Goal: Book appointment/travel/reservation

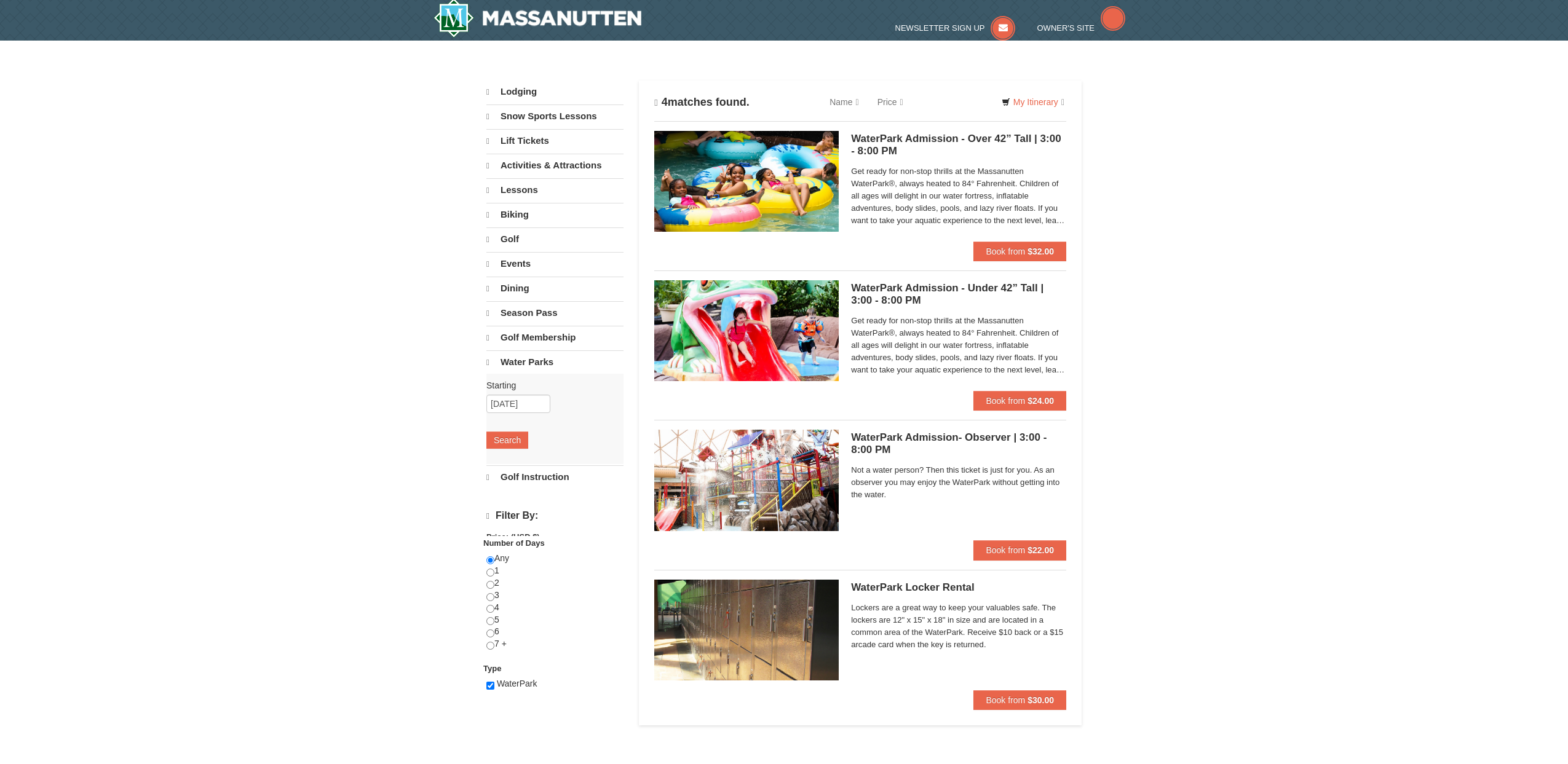
select select "9"
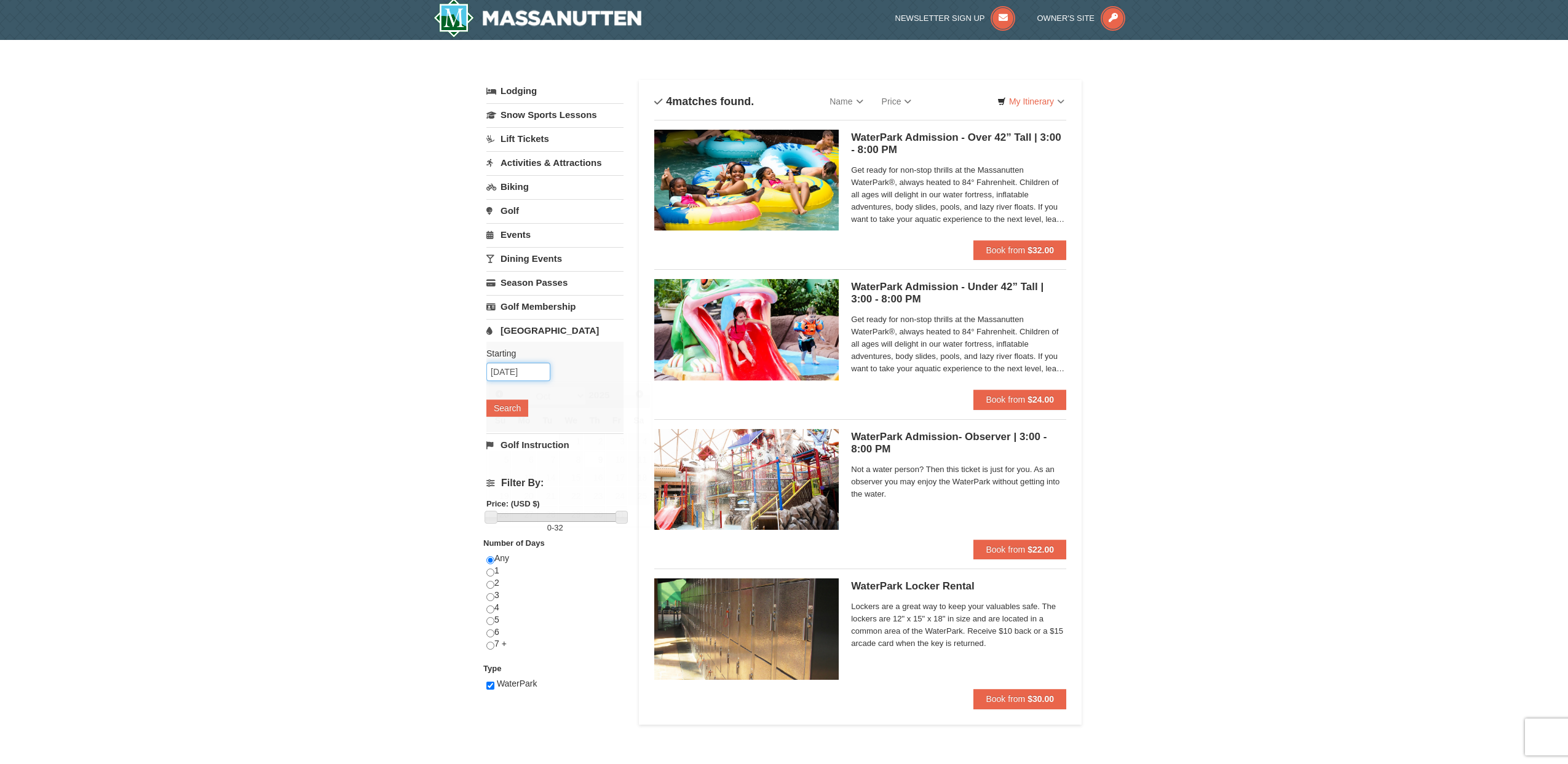
click at [524, 374] on input "[DATE]" at bounding box center [518, 371] width 64 height 19
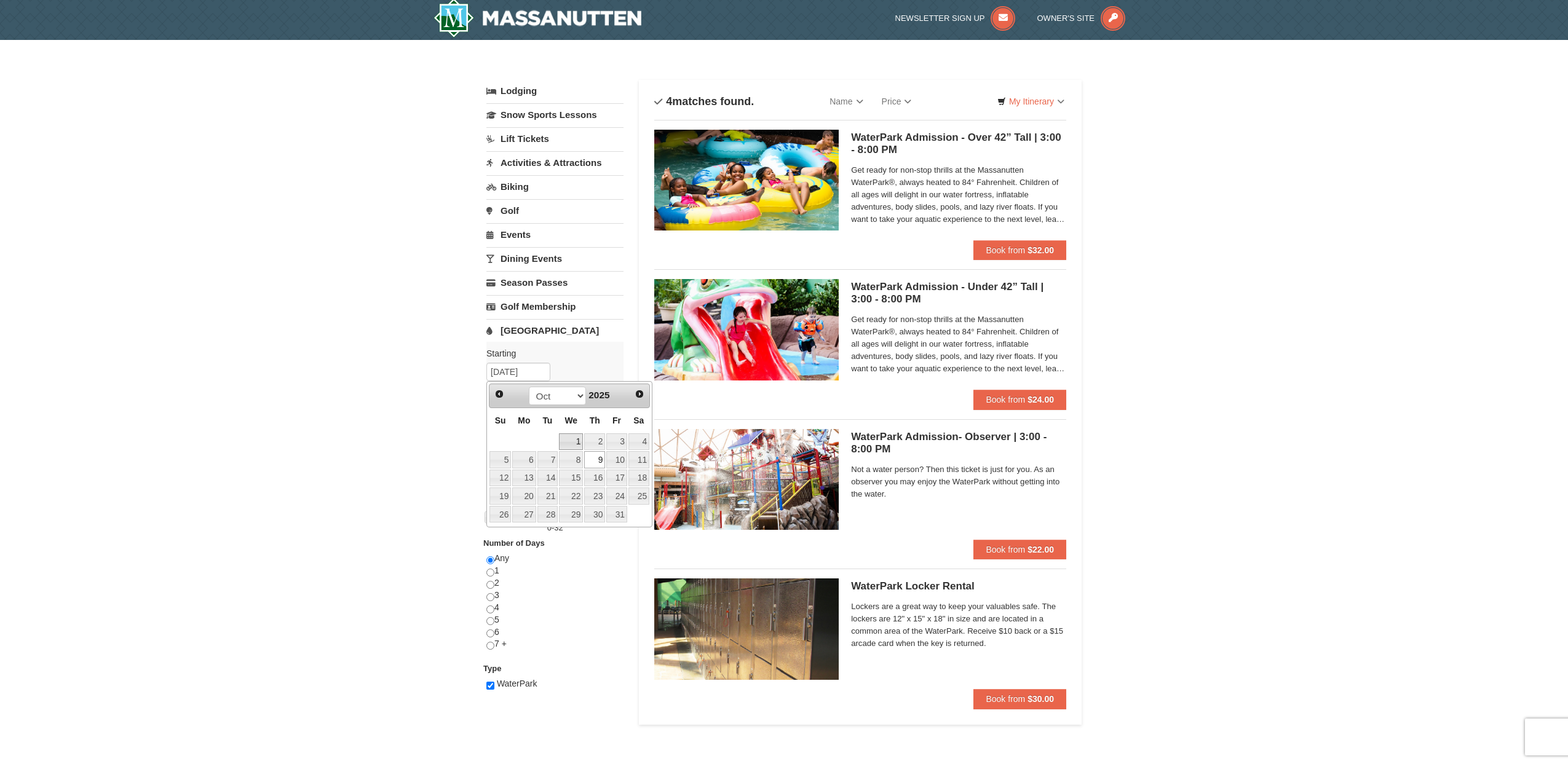
click at [582, 443] on link "1" at bounding box center [570, 442] width 24 height 18
type input "10/01/2025"
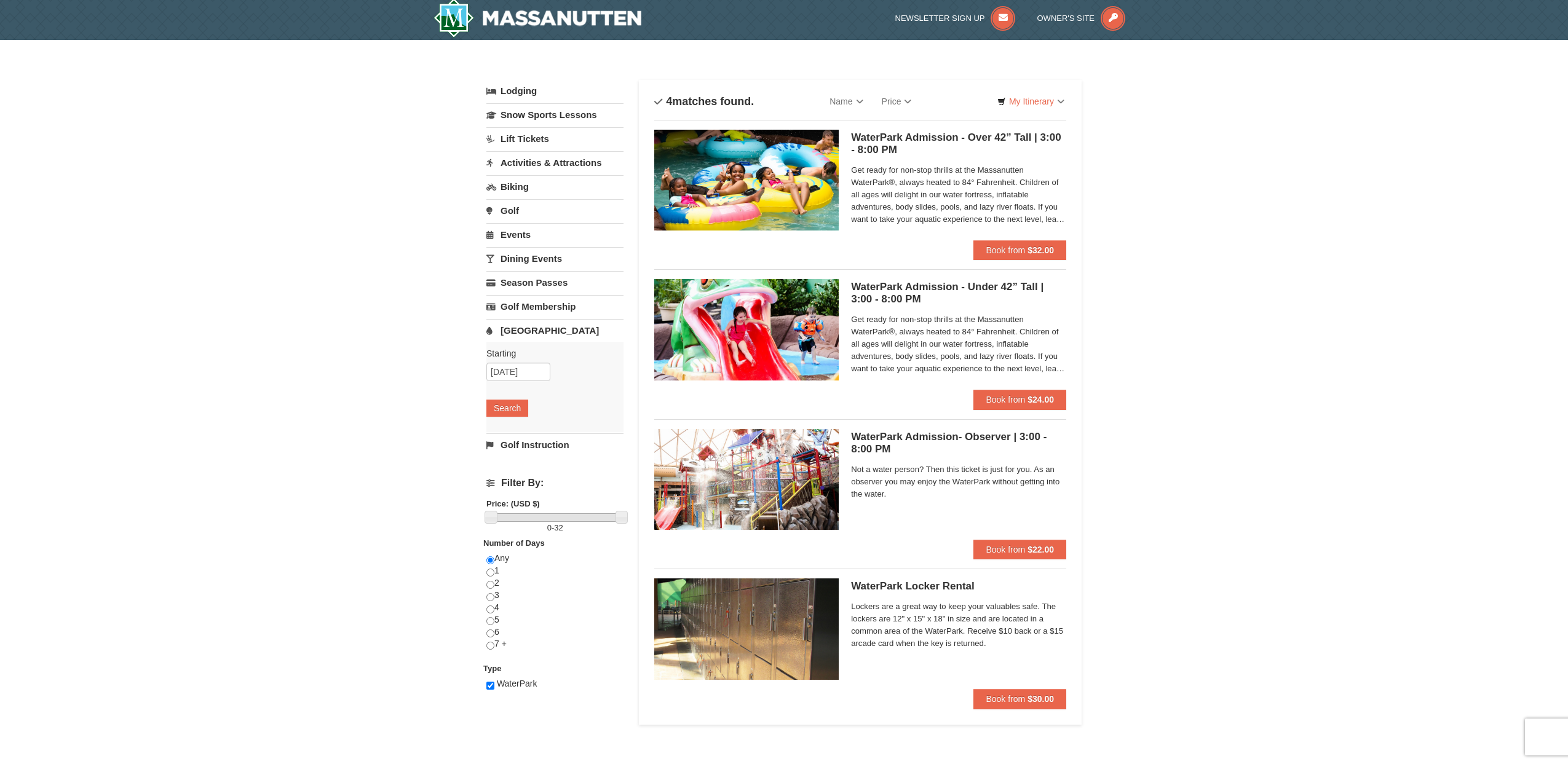
click at [439, 471] on div "× Categories List Filter My Itinerary Questions? 1-540-289-9441 Lodging Arrival…" at bounding box center [784, 396] width 1568 height 712
click at [502, 410] on button "Search" at bounding box center [507, 408] width 42 height 18
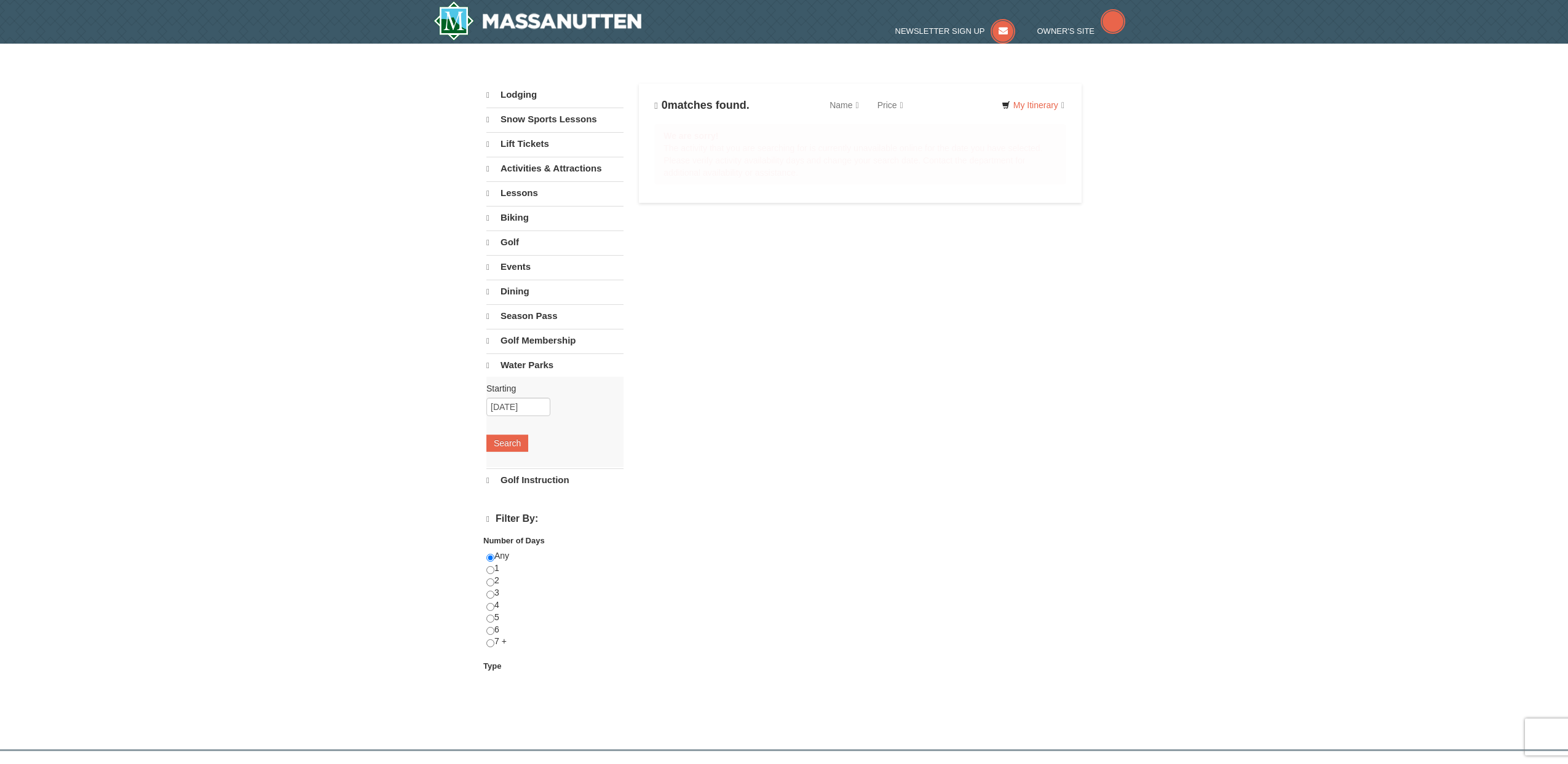
select select "9"
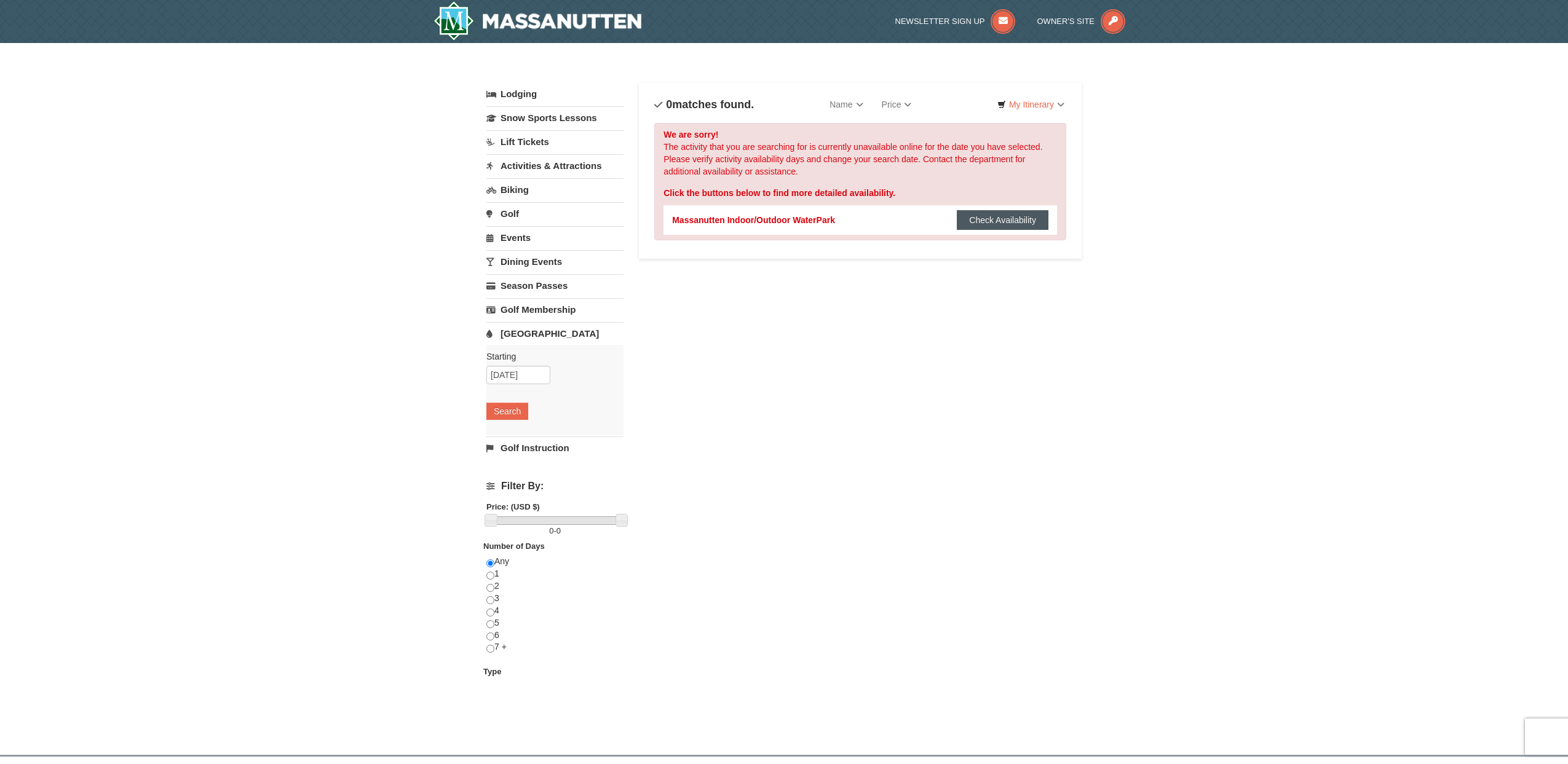
click at [999, 226] on button "Check Availability" at bounding box center [1003, 220] width 92 height 19
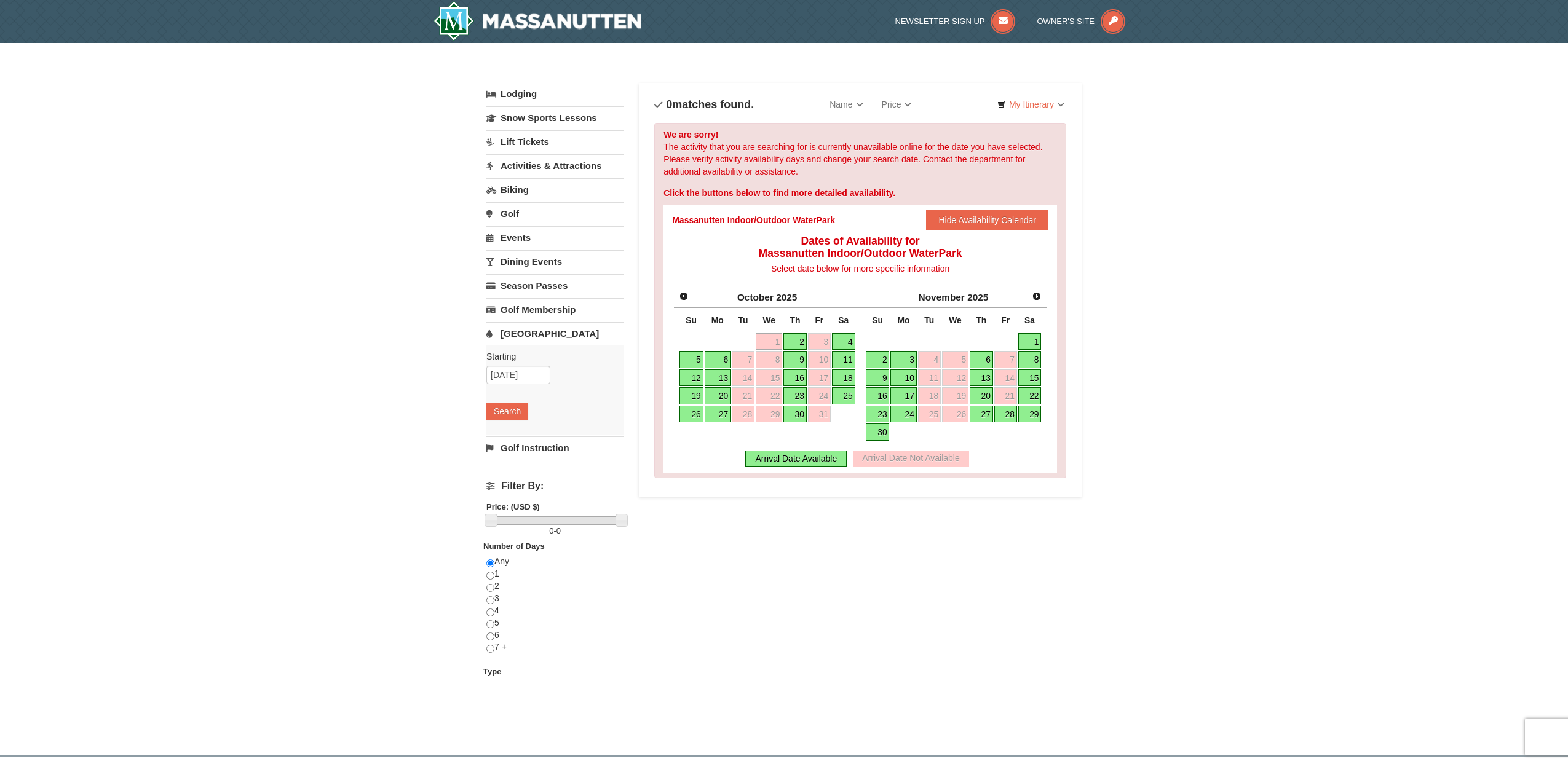
click at [795, 341] on link "2" at bounding box center [795, 342] width 23 height 18
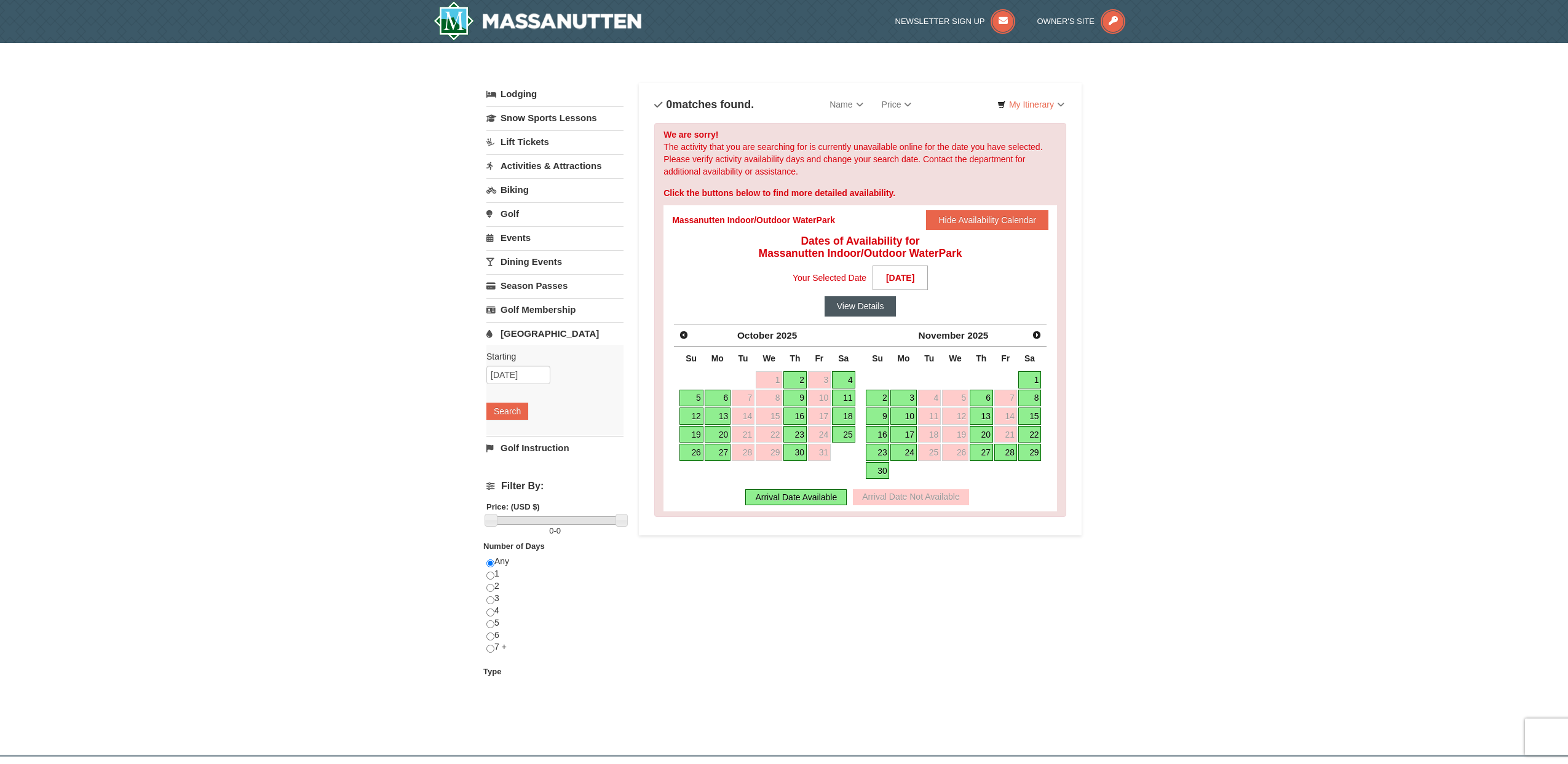
click at [865, 306] on button "View Details" at bounding box center [860, 306] width 72 height 19
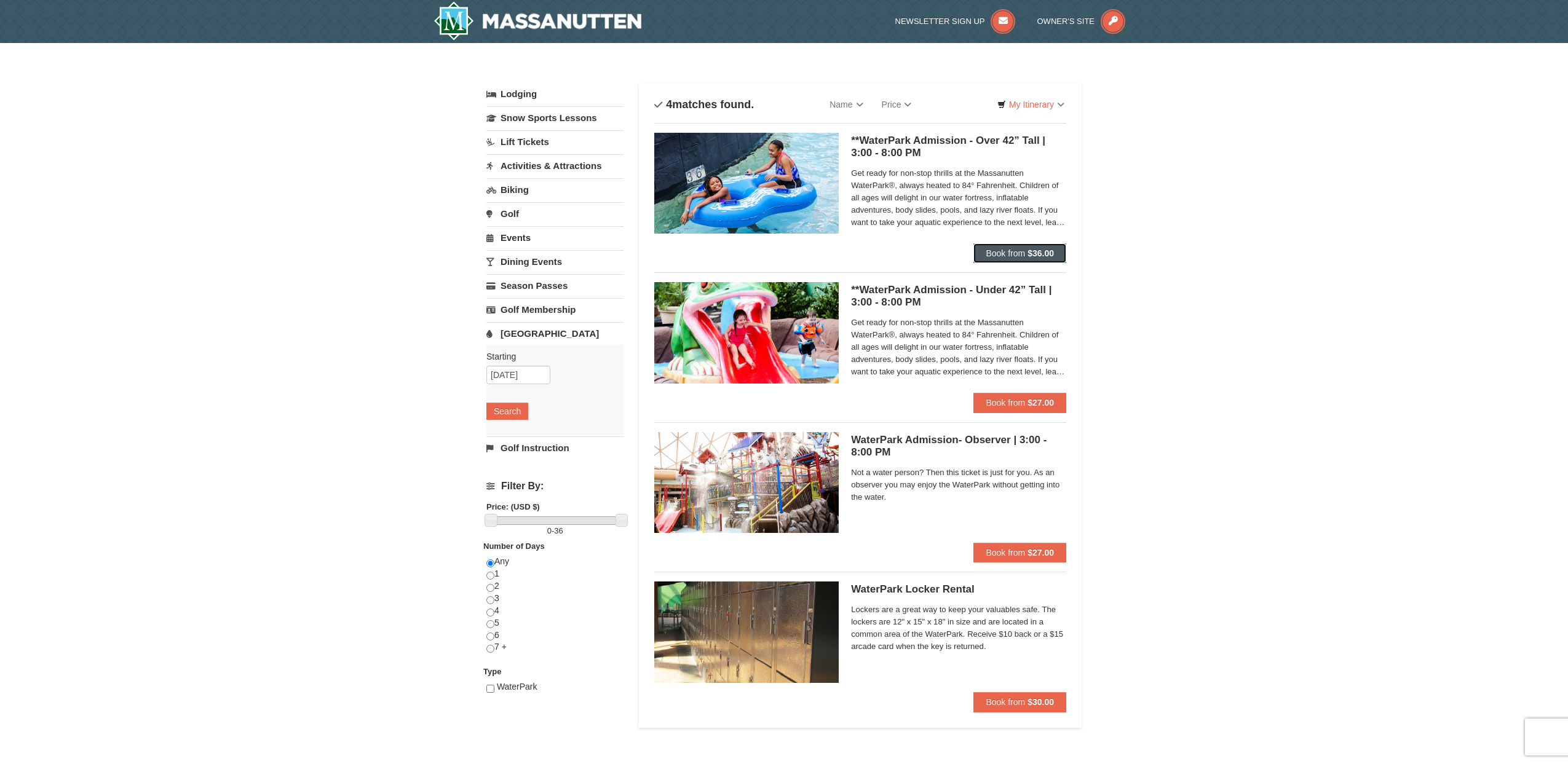
click at [993, 254] on span "Book from" at bounding box center [1005, 253] width 39 height 10
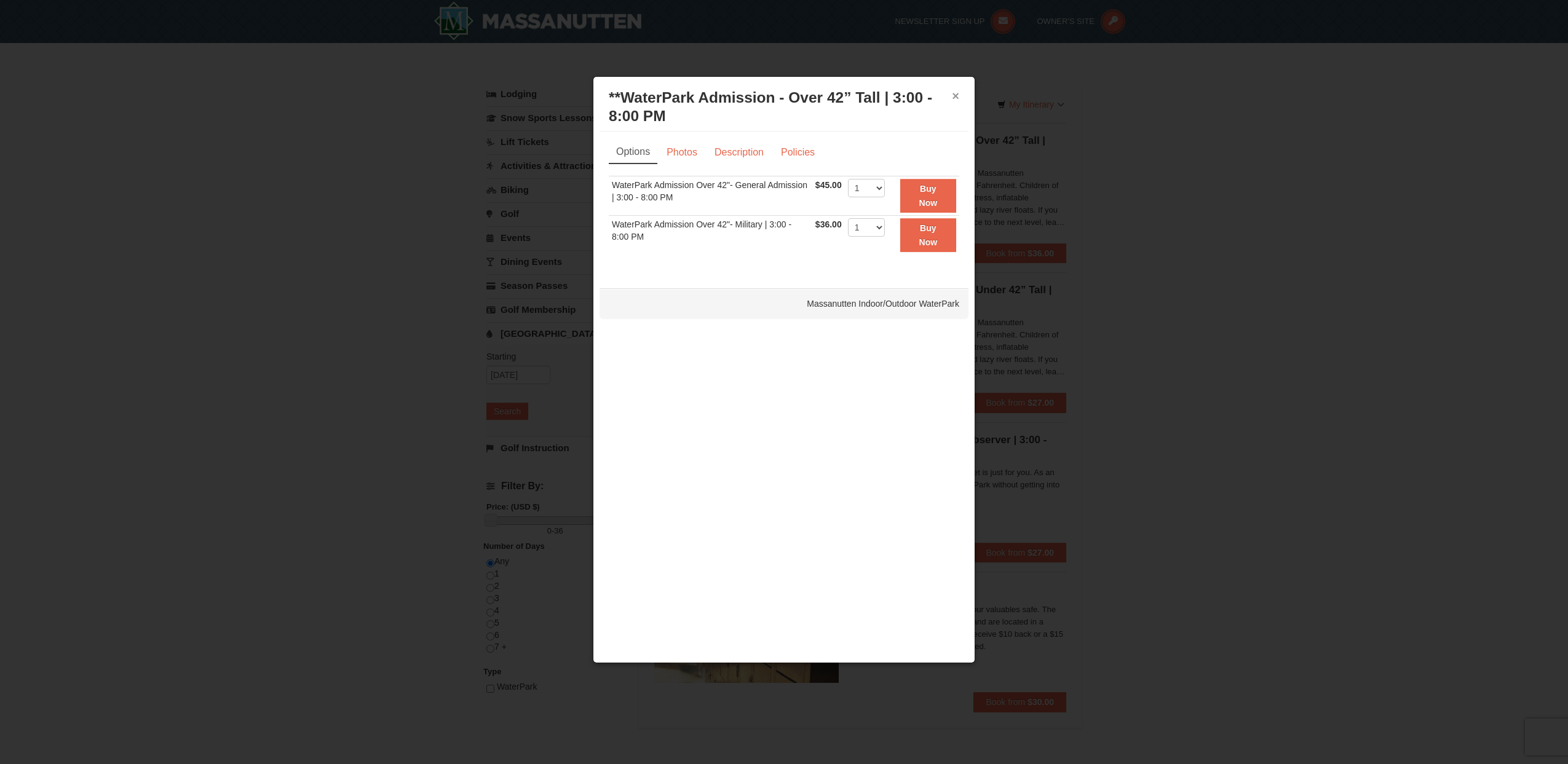
click at [954, 95] on button "×" at bounding box center [956, 96] width 8 height 13
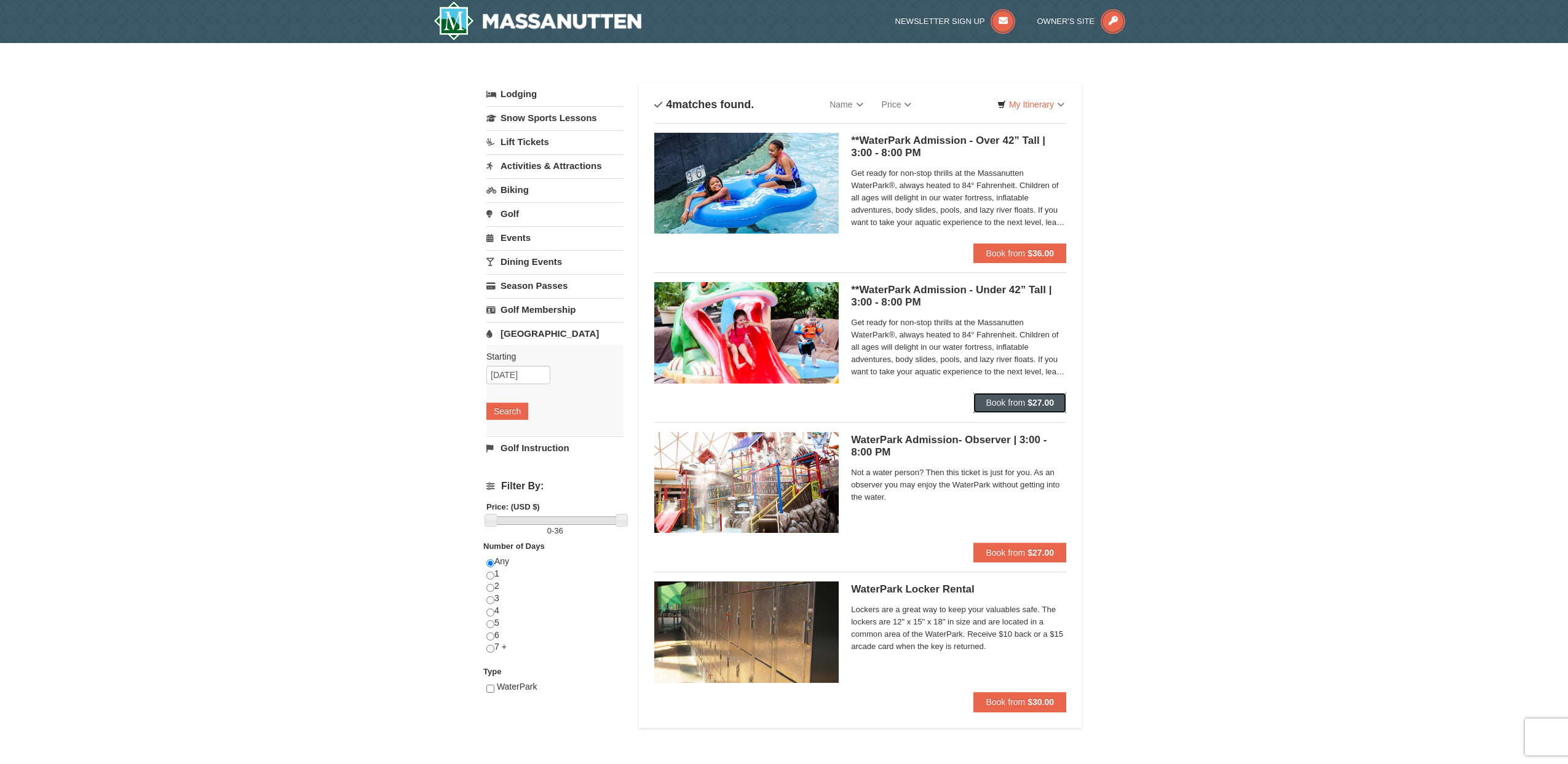
click at [997, 405] on span "Book from" at bounding box center [1005, 402] width 39 height 10
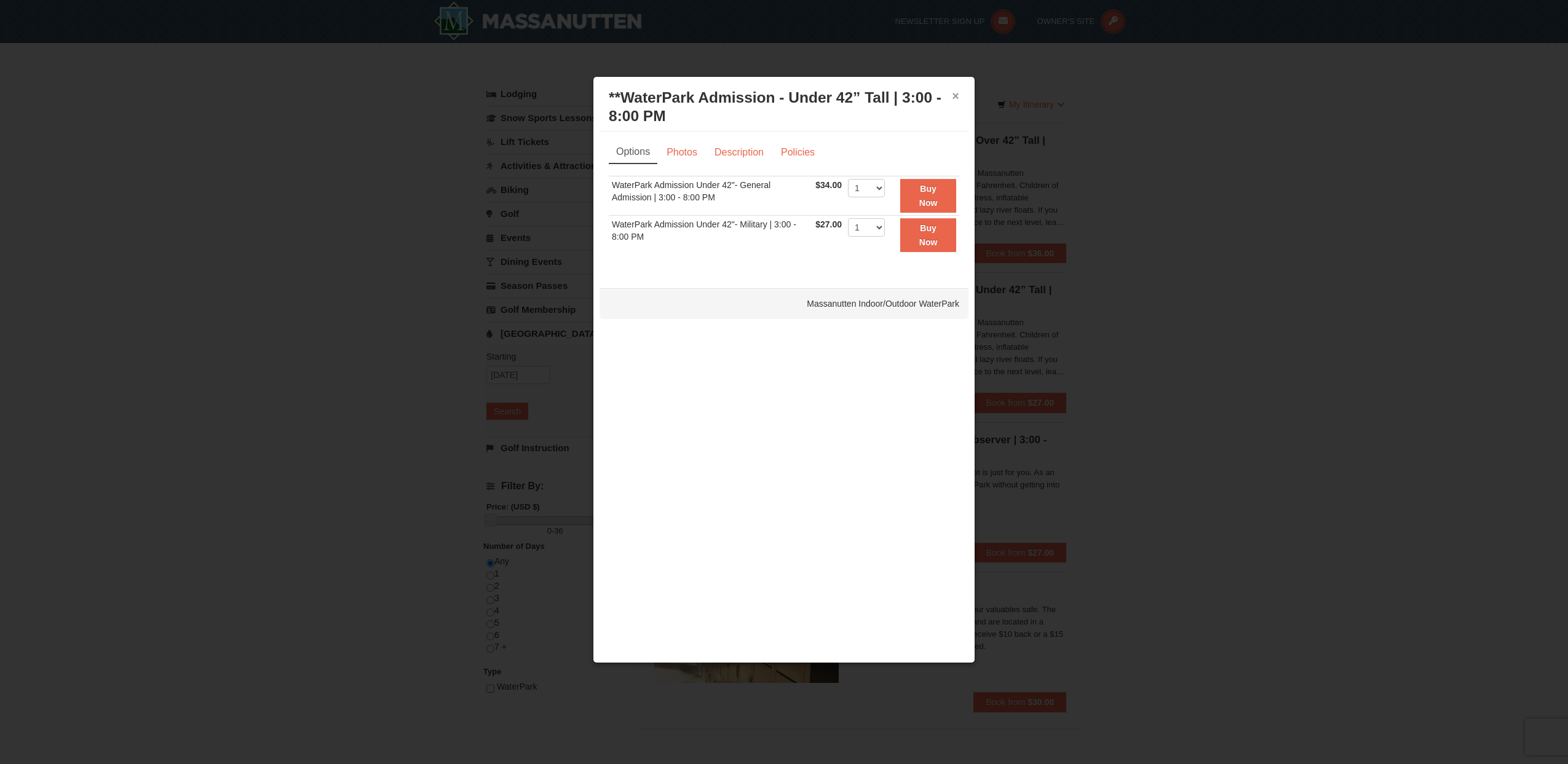
click at [955, 98] on button "×" at bounding box center [956, 96] width 8 height 13
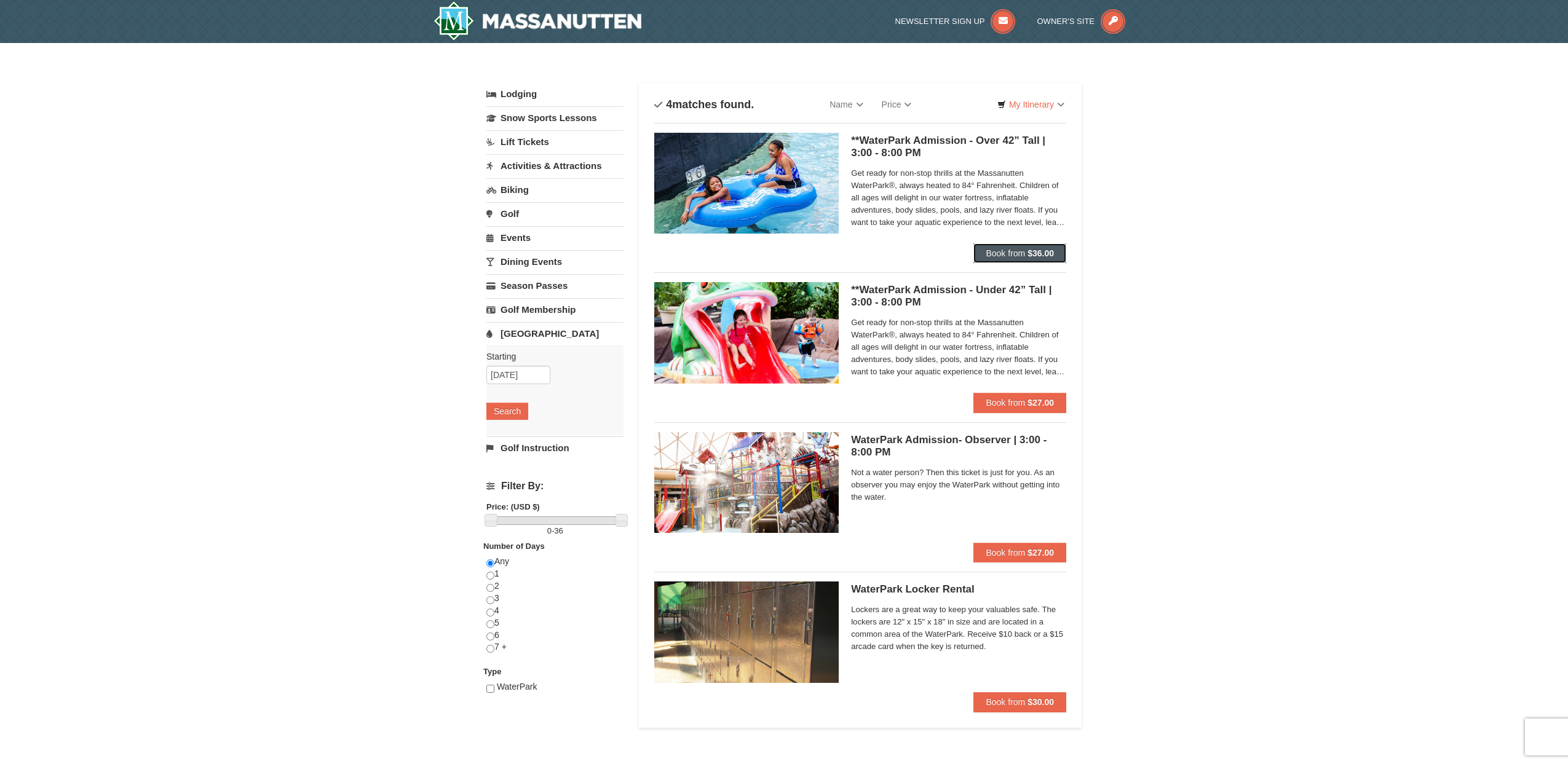
click at [1023, 256] on span "Book from" at bounding box center [1005, 253] width 39 height 10
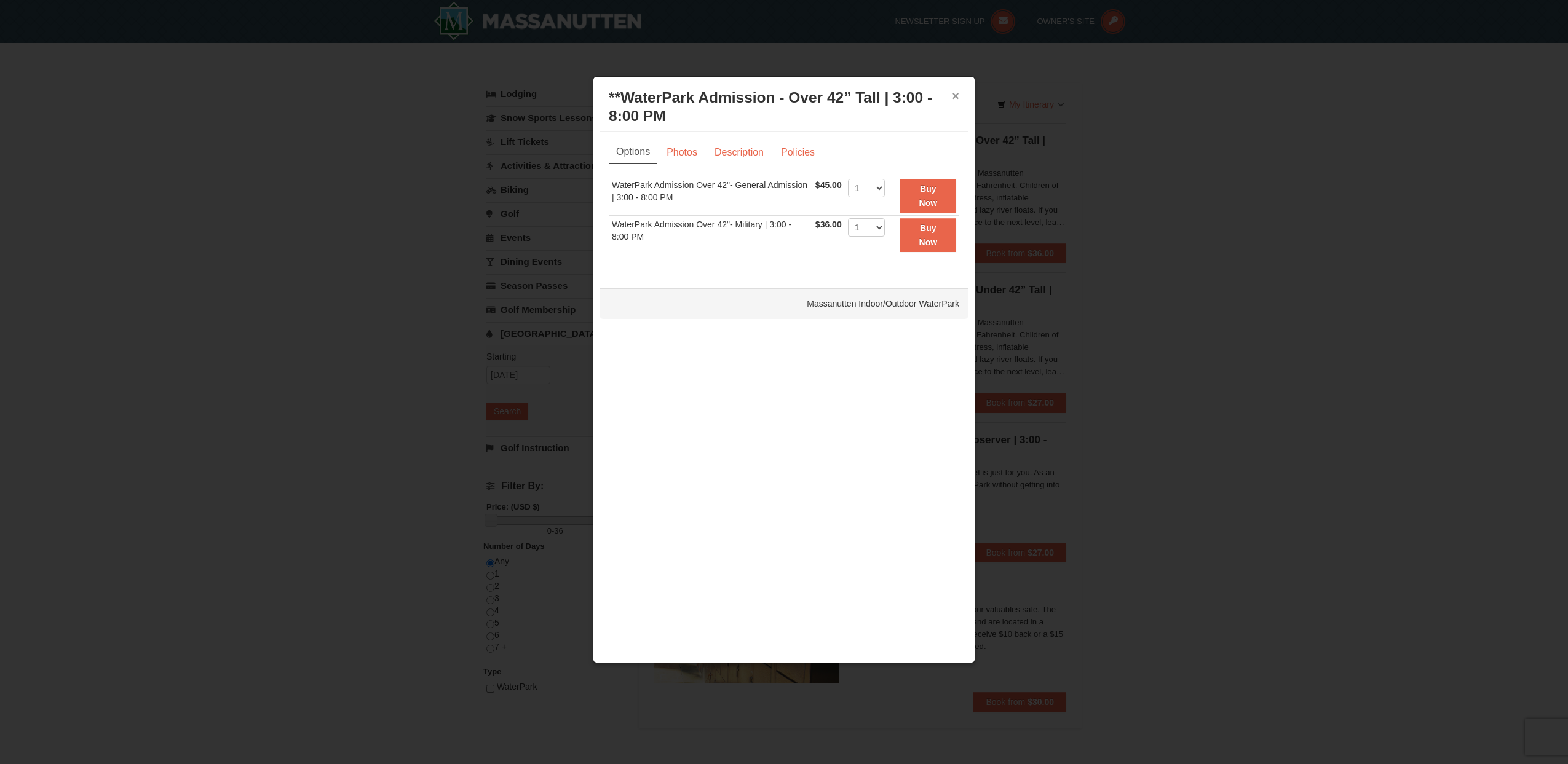
click at [955, 99] on button "×" at bounding box center [956, 96] width 8 height 13
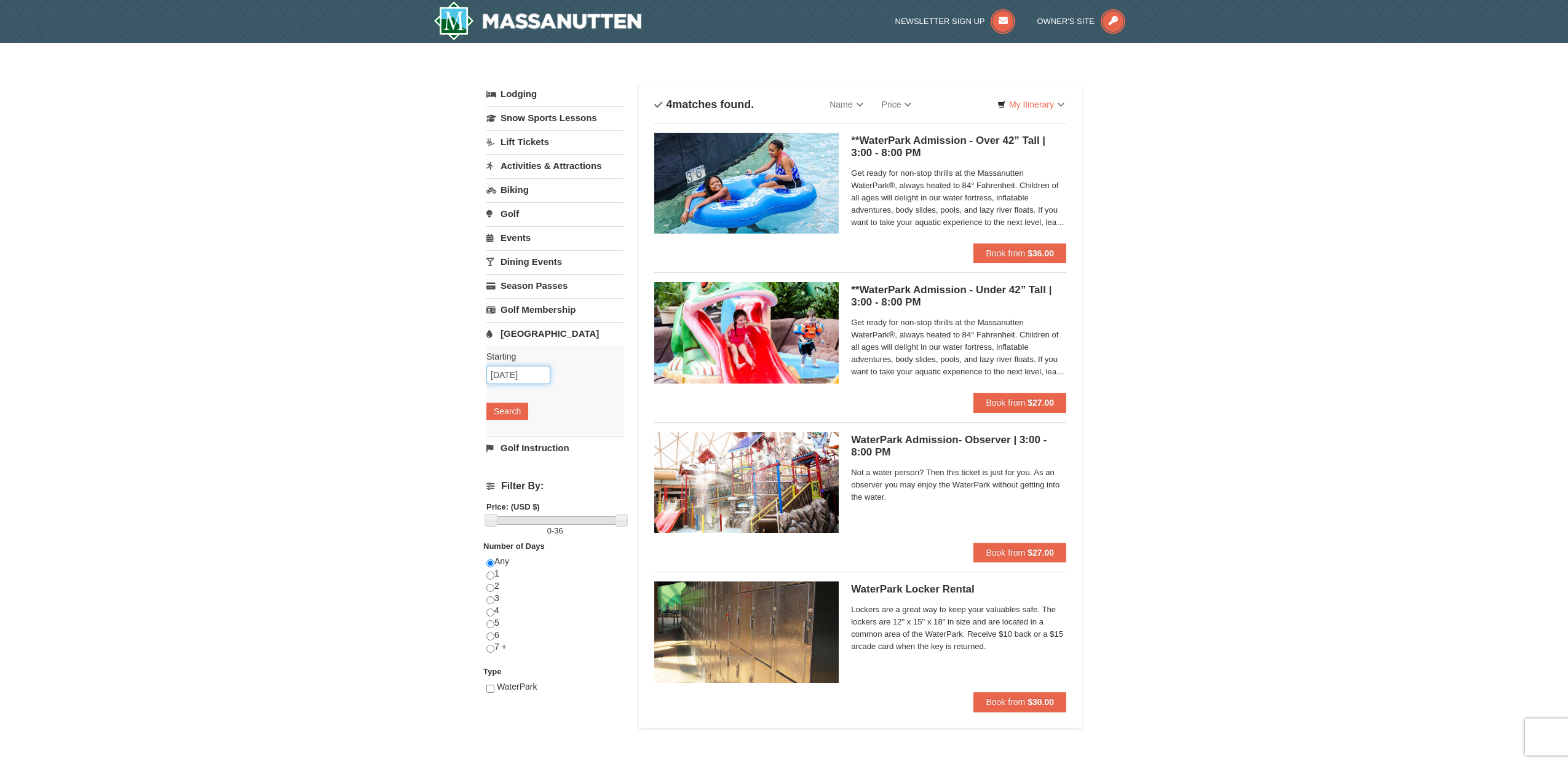
click at [534, 379] on input "10/02/2025" at bounding box center [518, 374] width 64 height 19
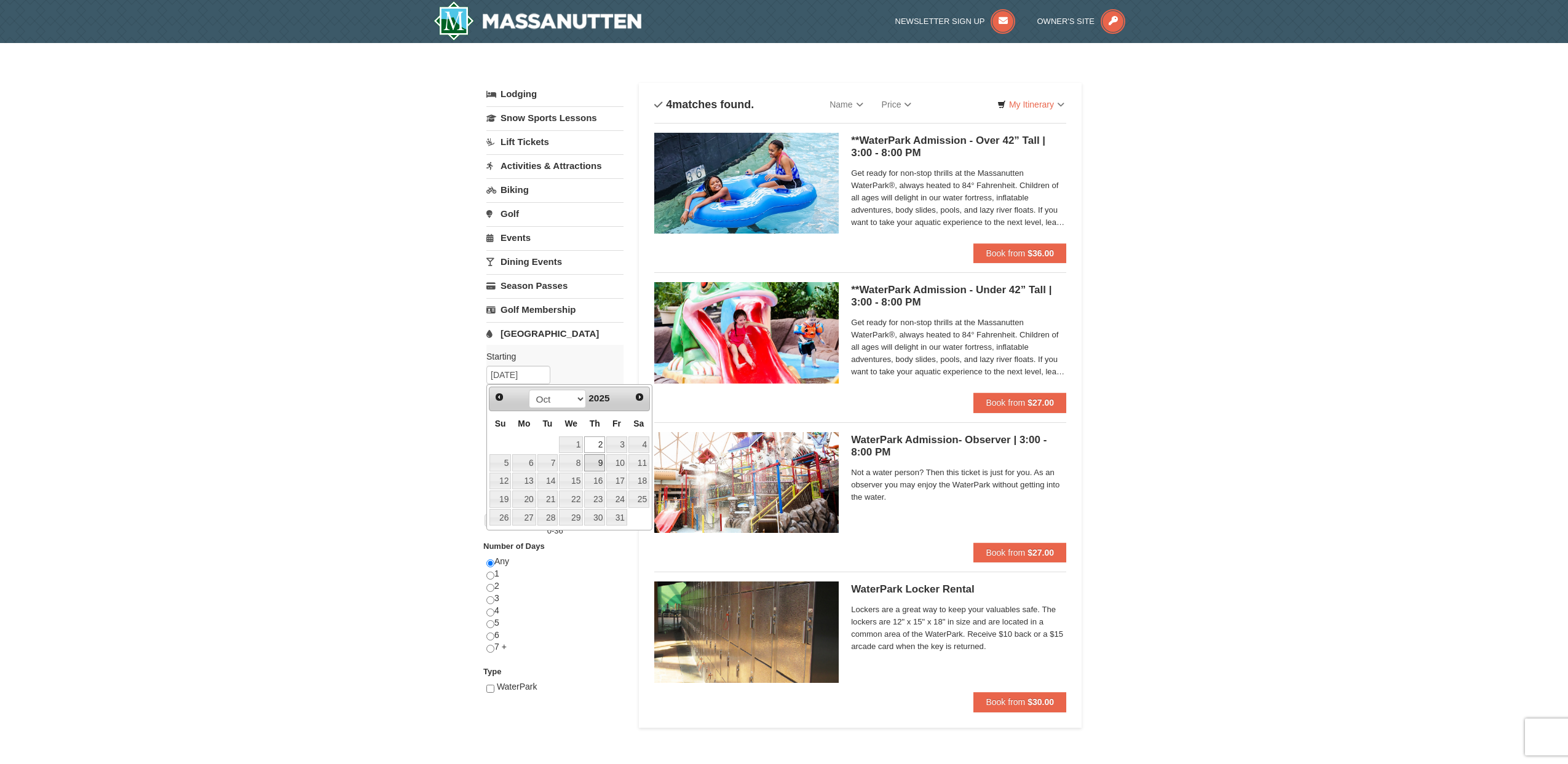
click at [601, 463] on link "9" at bounding box center [593, 463] width 20 height 18
type input "10/09/2025"
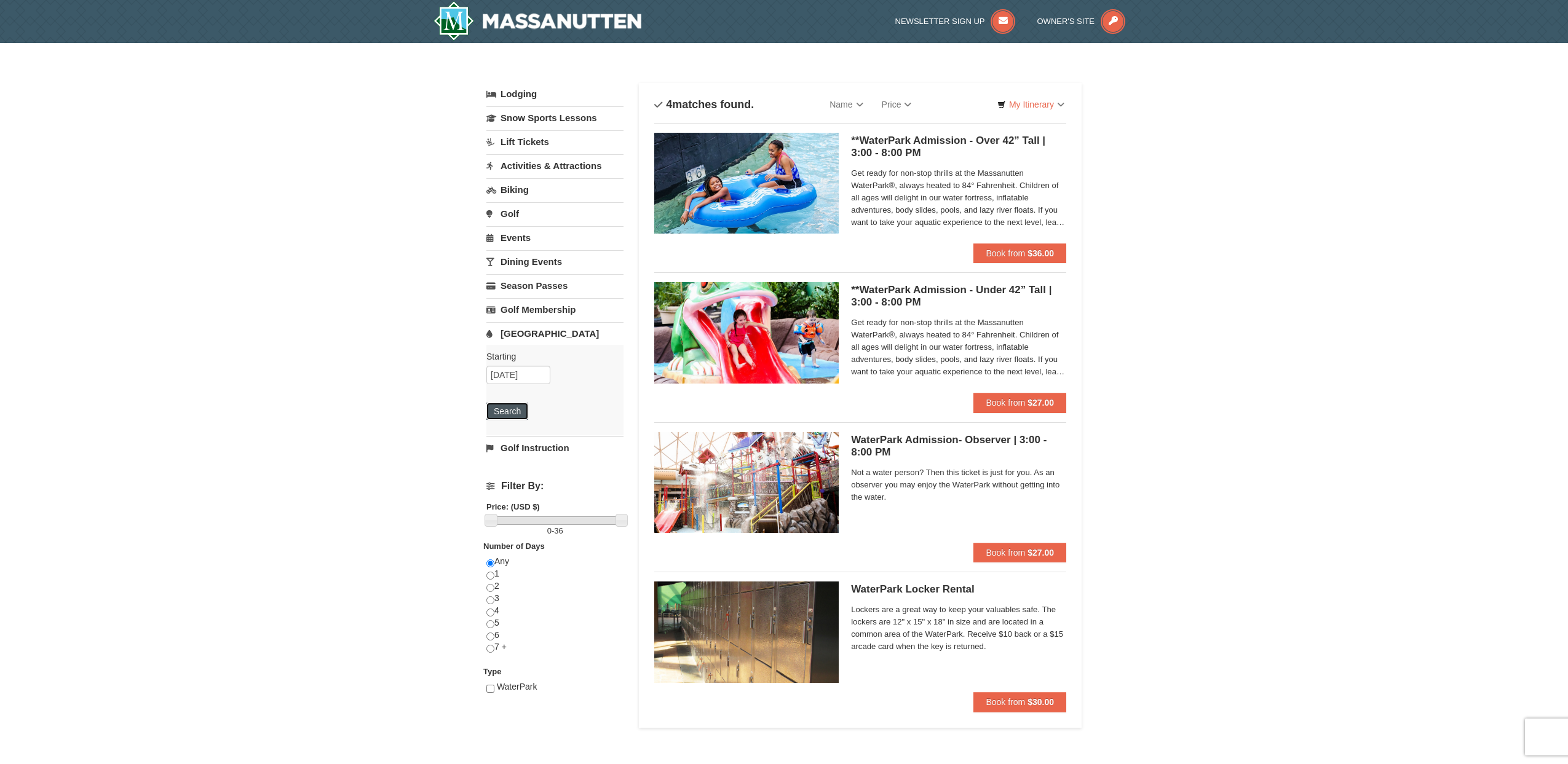
click at [522, 414] on button "Search" at bounding box center [507, 411] width 42 height 18
click at [992, 250] on span "Book from" at bounding box center [1005, 253] width 39 height 10
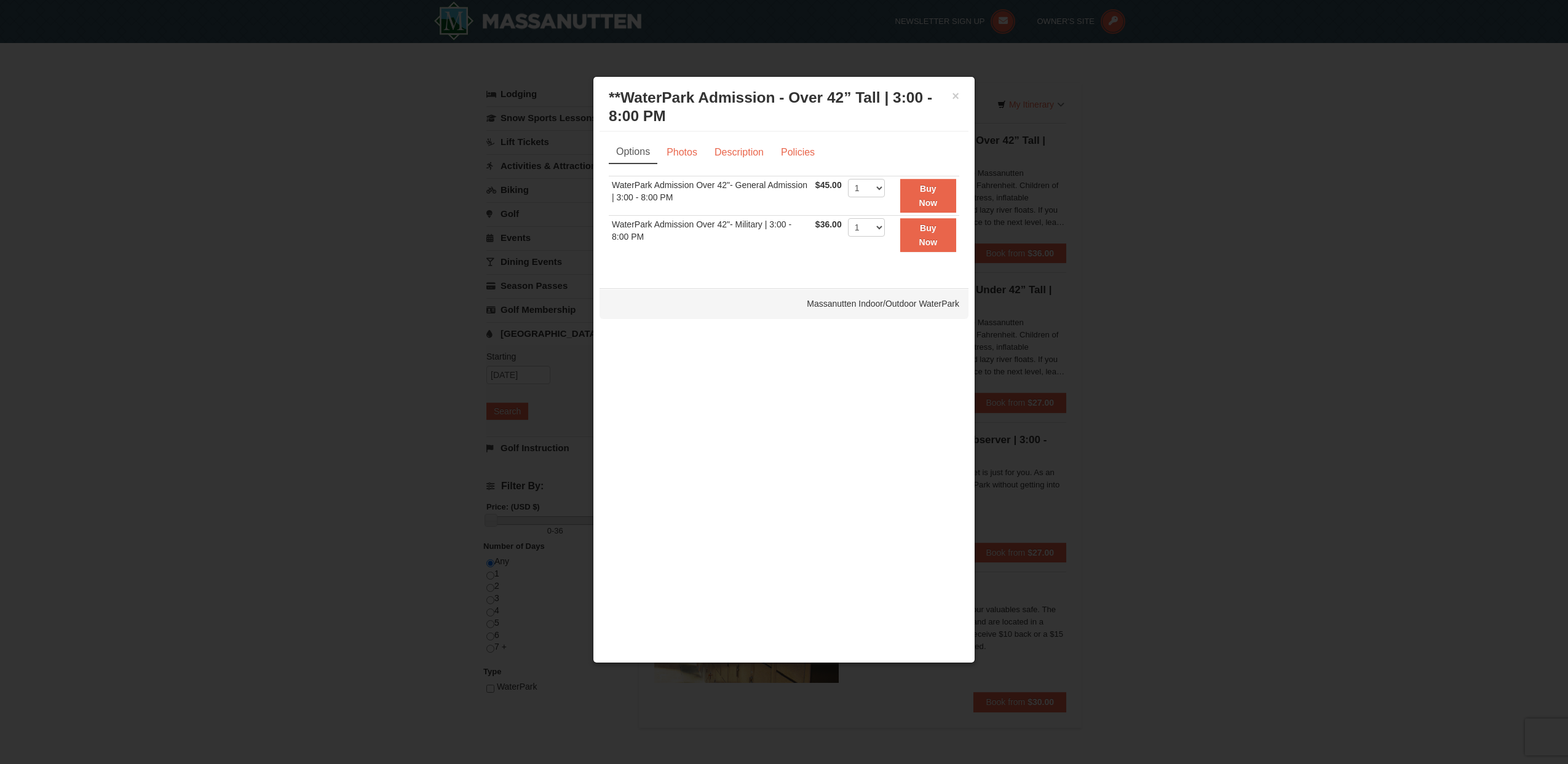
click at [959, 95] on div "× **WaterPark Admission - Over 42” Tall | 3:00 - 8:00 PM Massanutten Indoor/Out…" at bounding box center [784, 107] width 369 height 49
click at [953, 96] on button "×" at bounding box center [956, 96] width 8 height 13
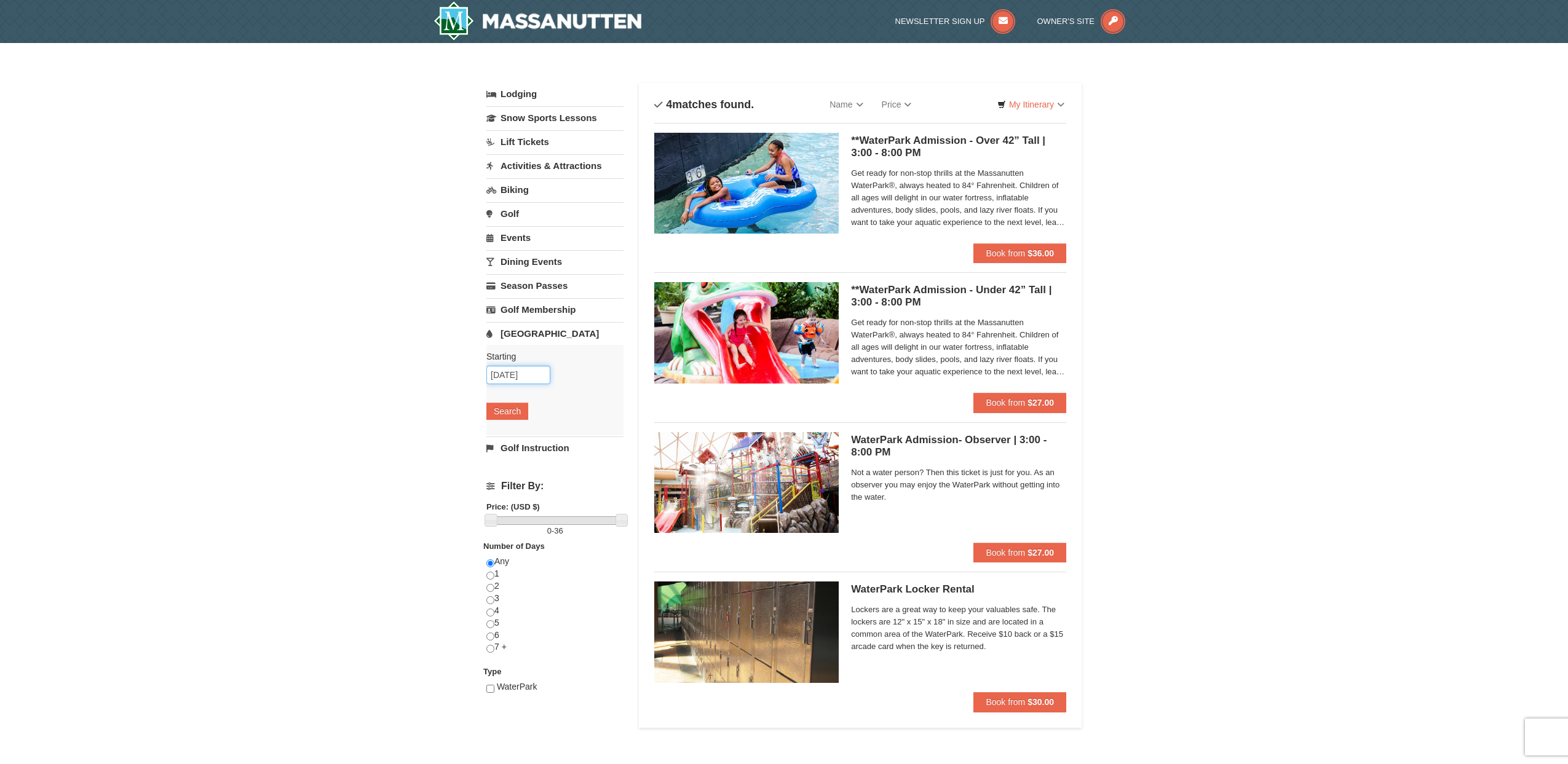
click at [515, 375] on input "10/09/2025" at bounding box center [518, 374] width 64 height 19
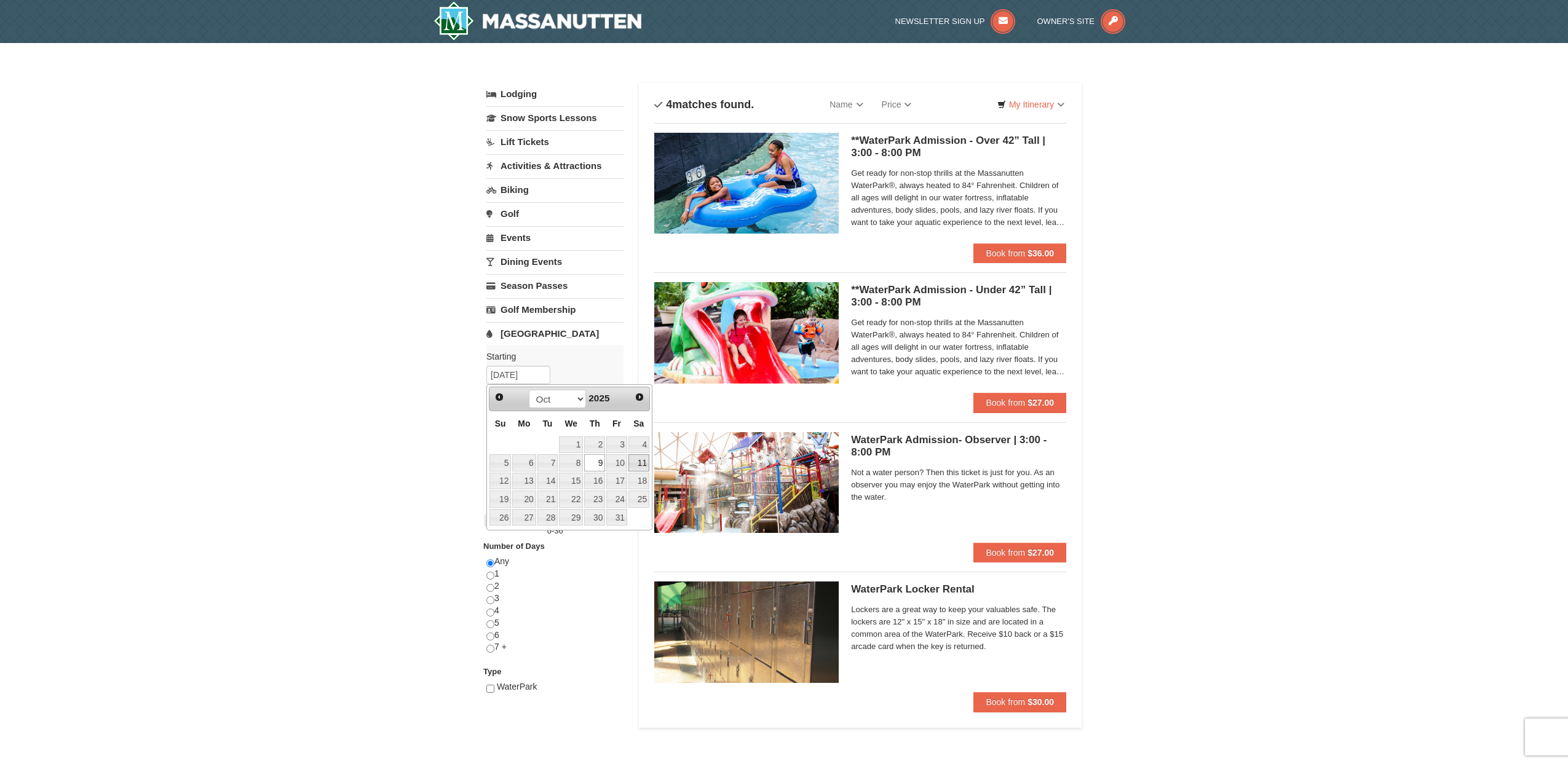
click at [638, 462] on link "11" at bounding box center [638, 463] width 20 height 18
type input "10/11/2025"
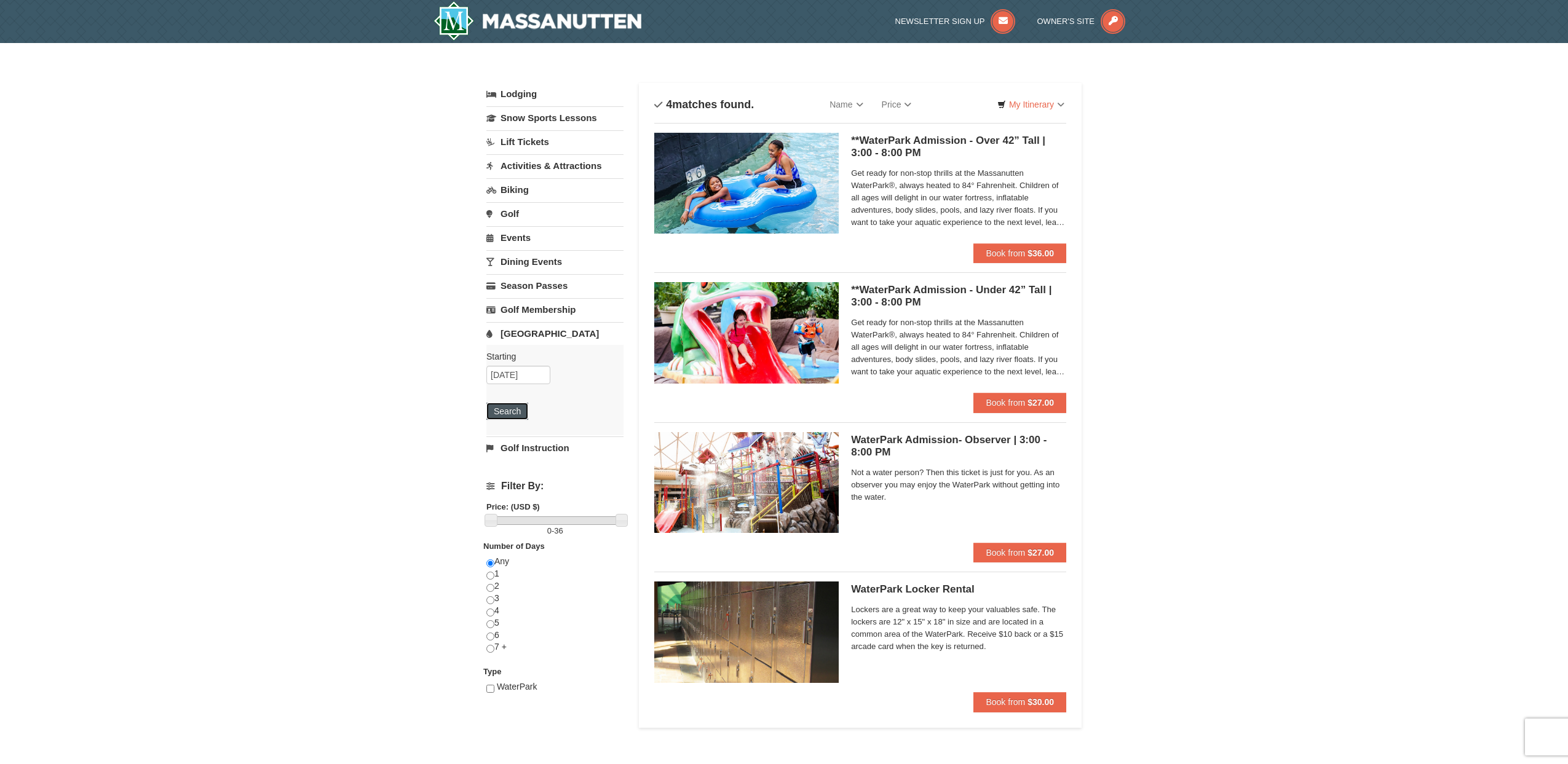
click at [511, 409] on button "Search" at bounding box center [507, 411] width 42 height 18
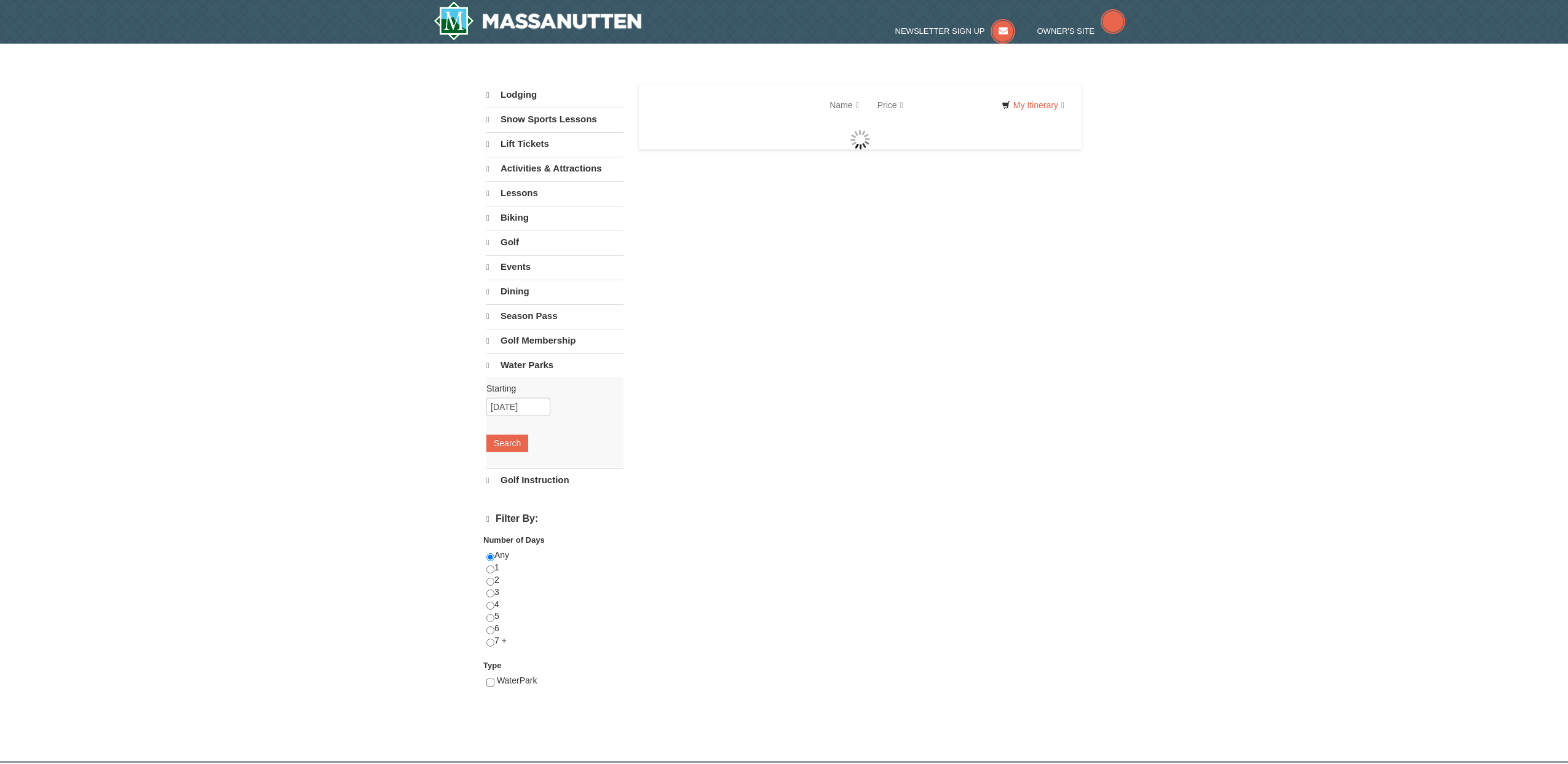
select select "9"
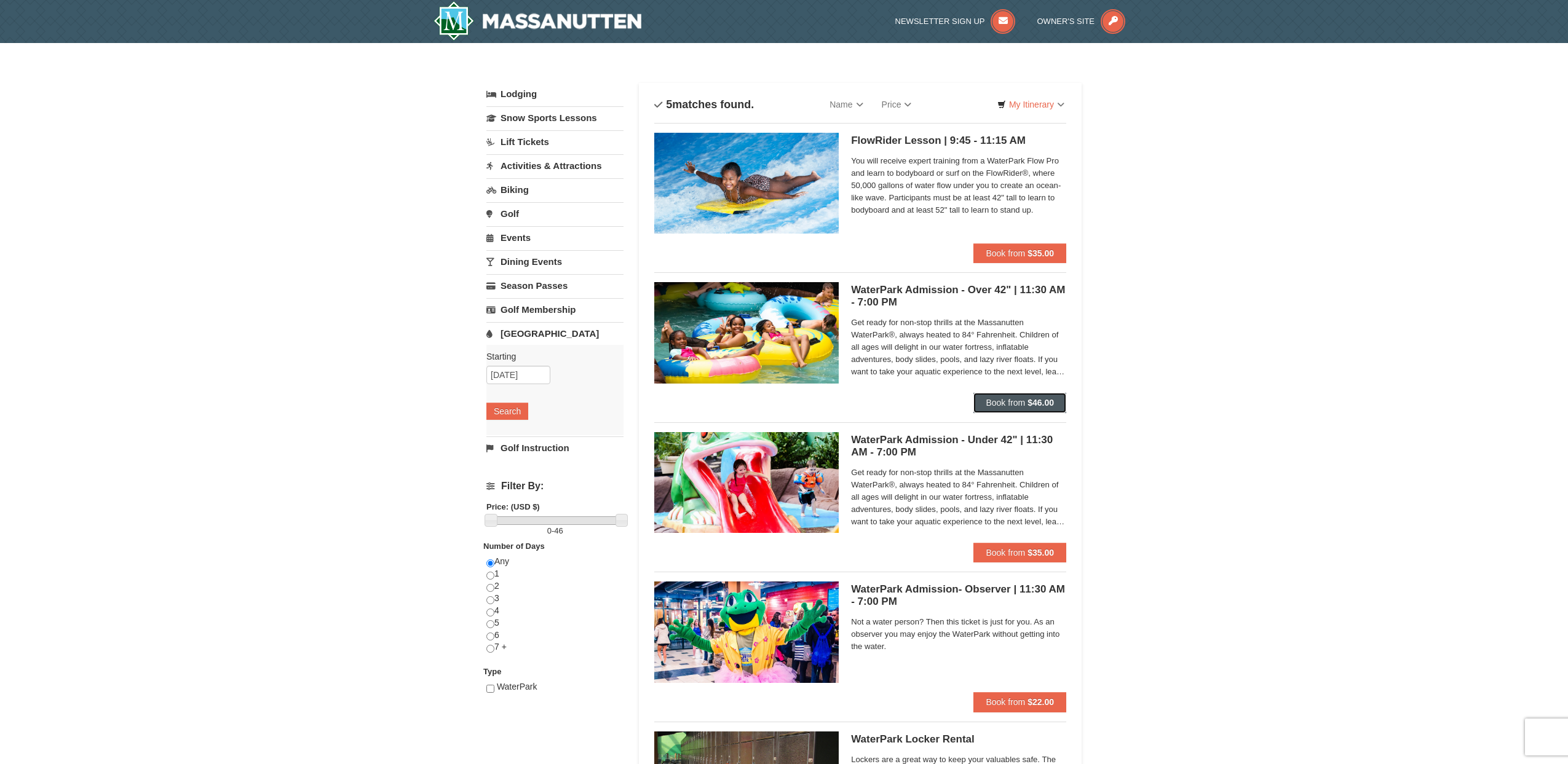
click at [1007, 400] on span "Book from" at bounding box center [1005, 402] width 39 height 10
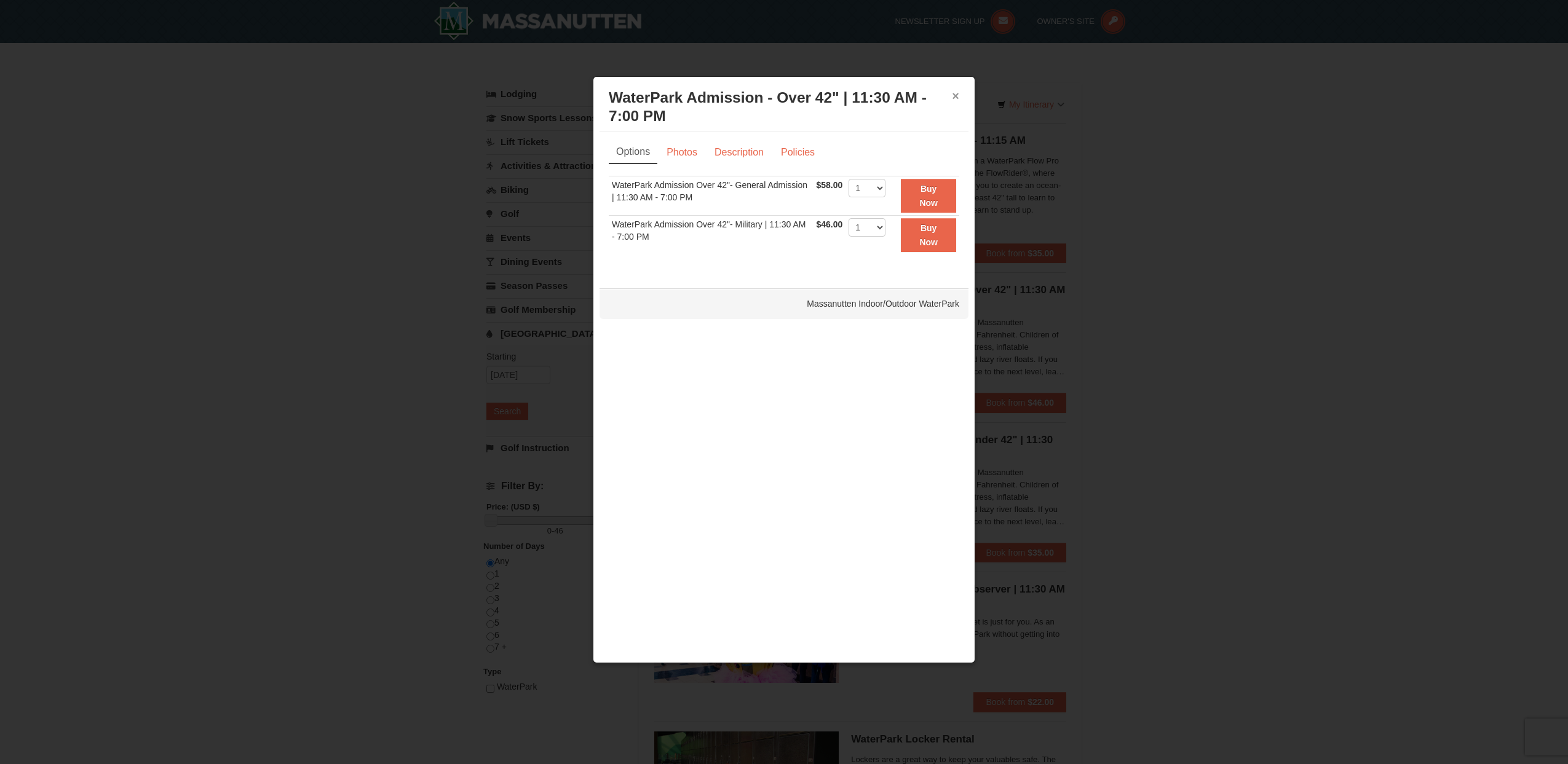
click at [957, 96] on button "×" at bounding box center [956, 96] width 8 height 13
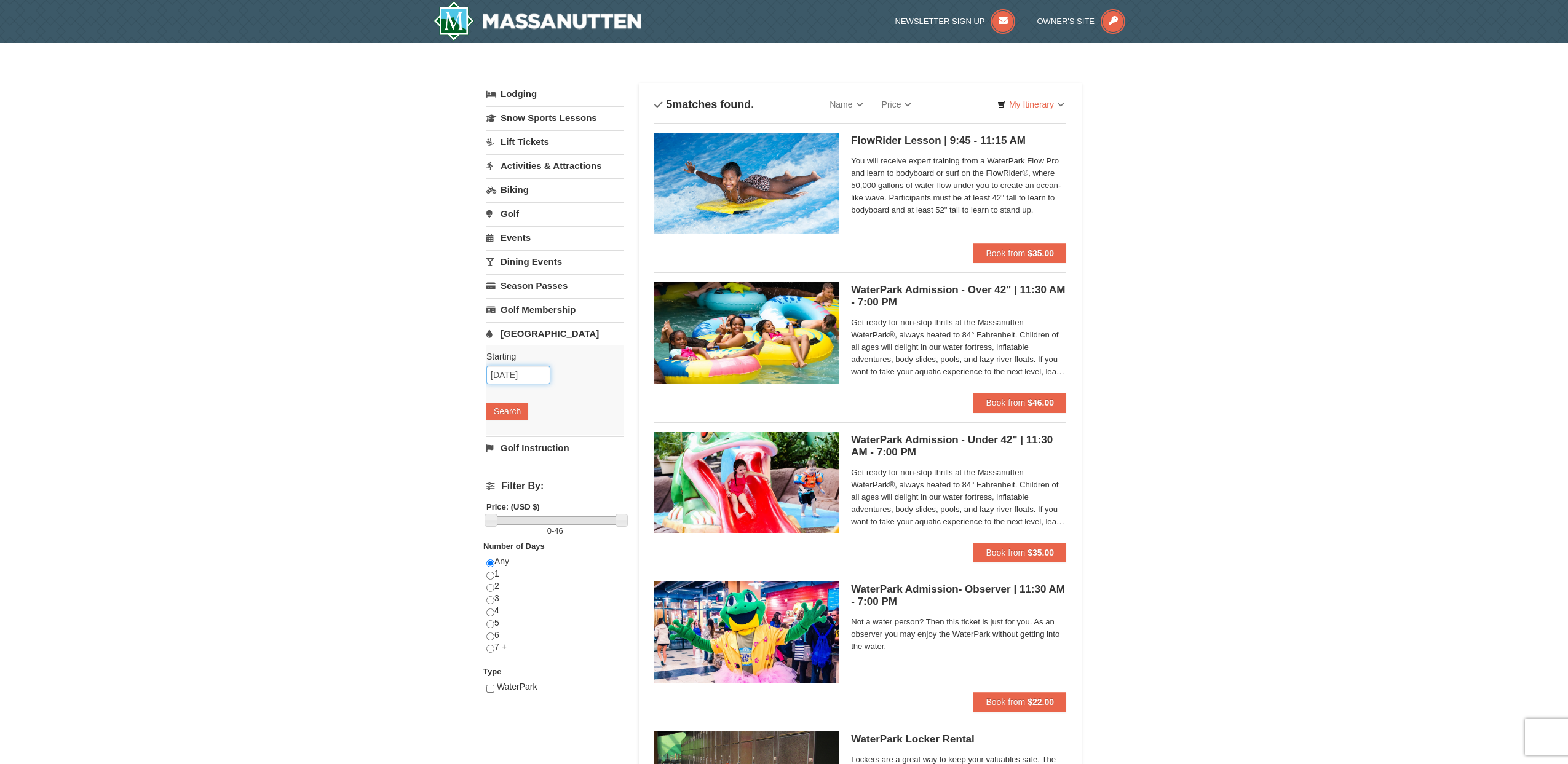
click at [511, 378] on input "10/11/2025" at bounding box center [518, 374] width 64 height 19
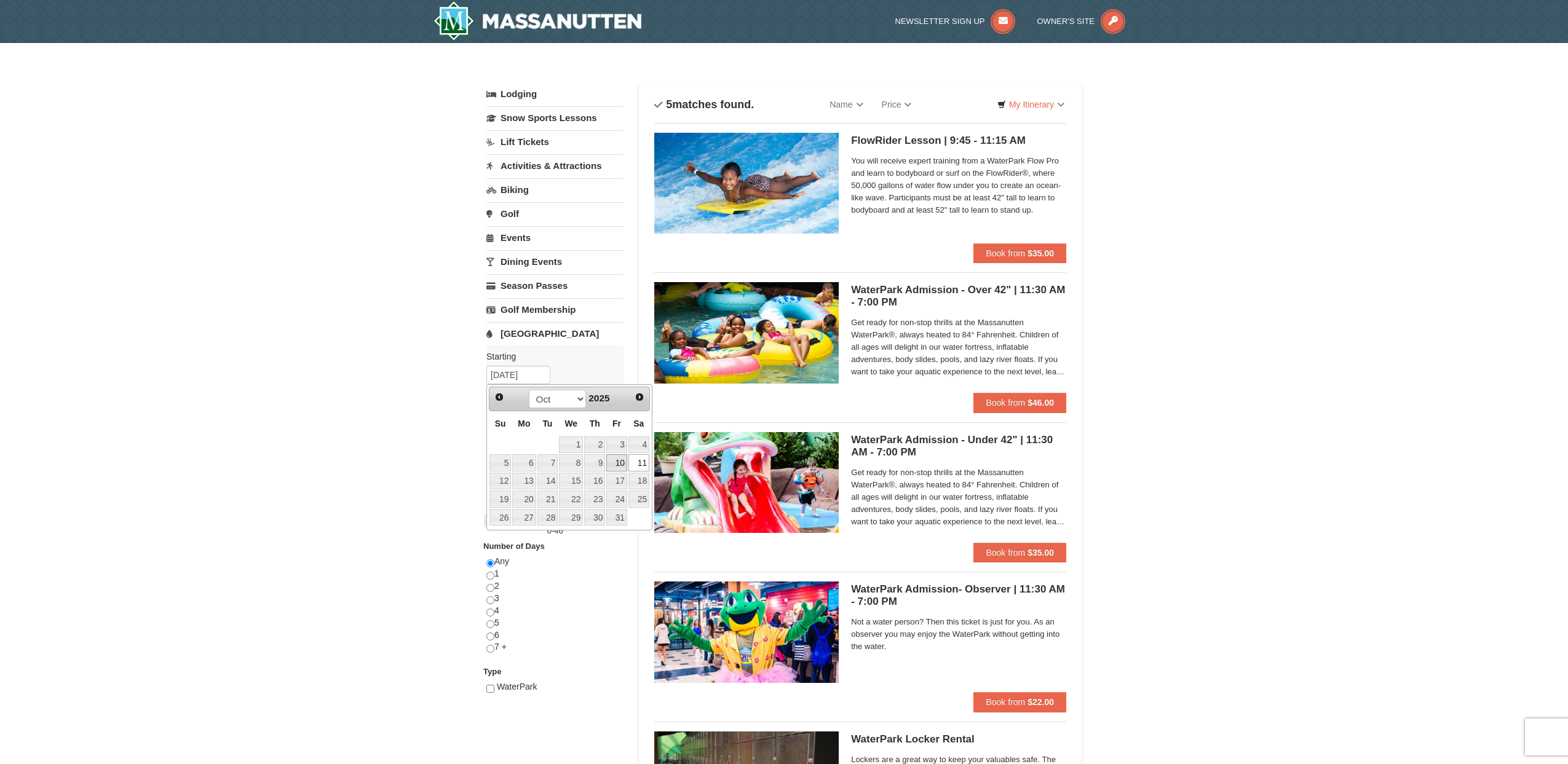
click at [617, 467] on link "10" at bounding box center [616, 463] width 20 height 18
type input "10/10/2025"
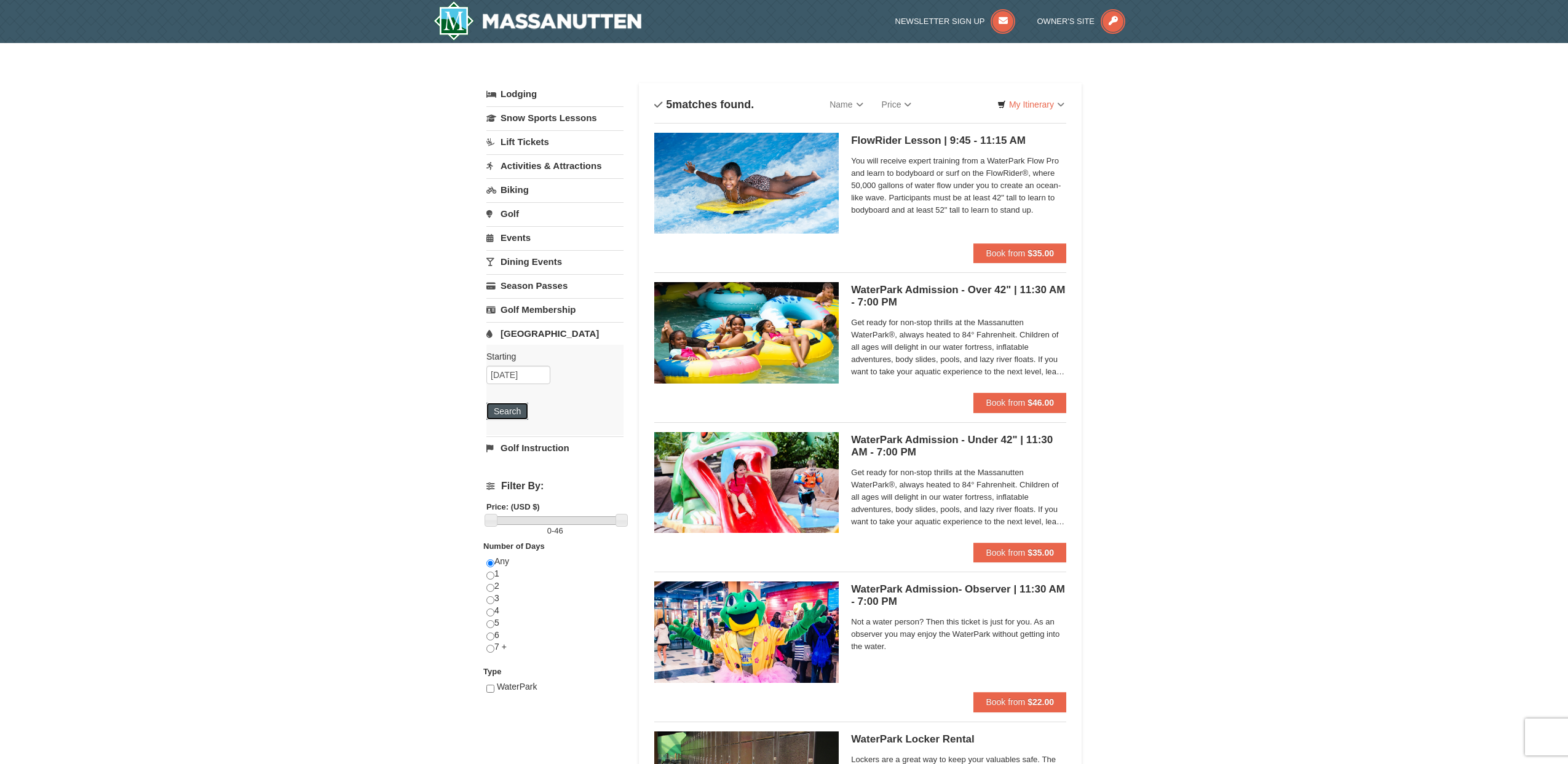
click at [513, 416] on button "Search" at bounding box center [507, 411] width 42 height 18
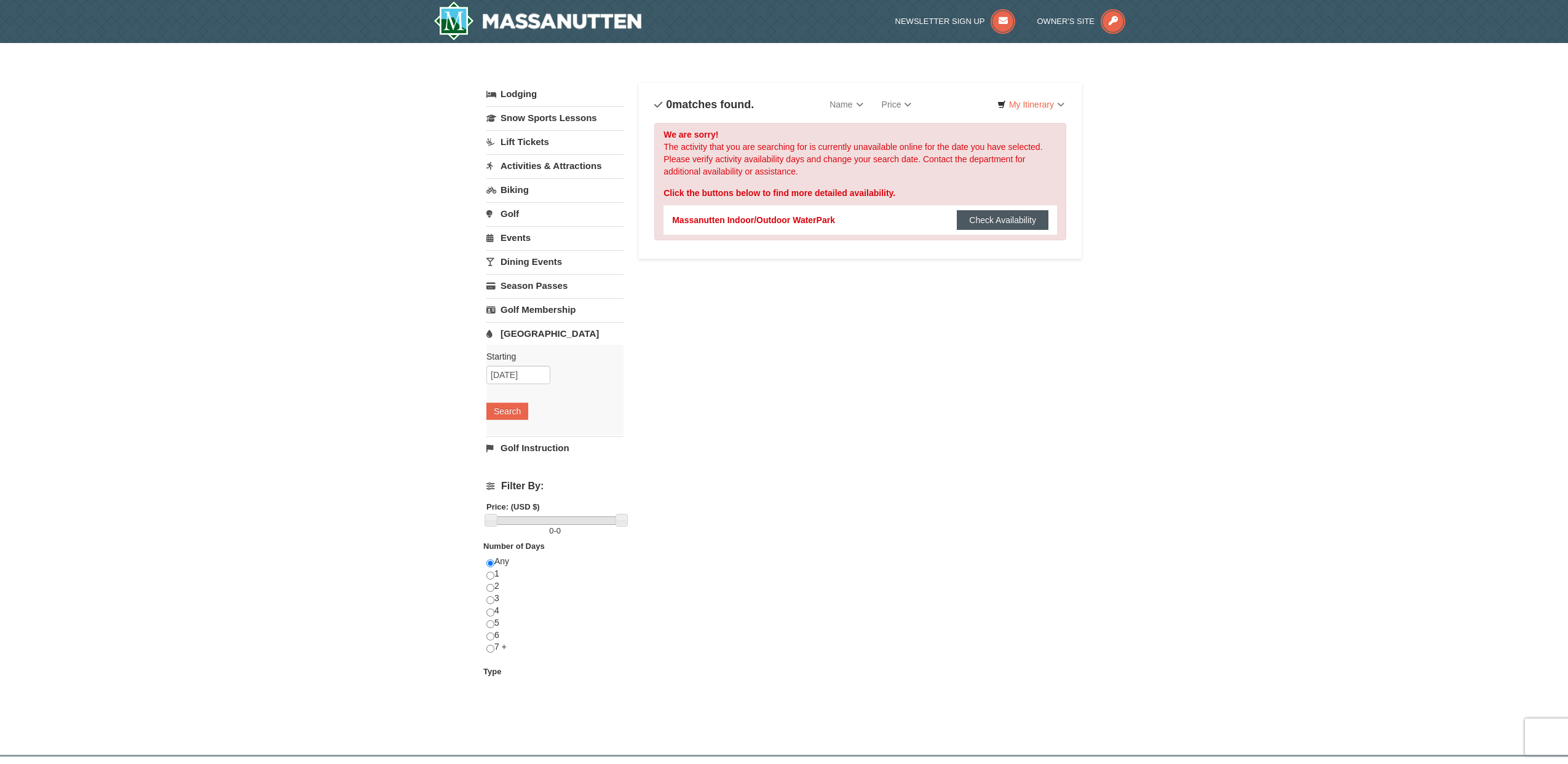
click at [998, 218] on button "Check Availability" at bounding box center [1003, 220] width 92 height 19
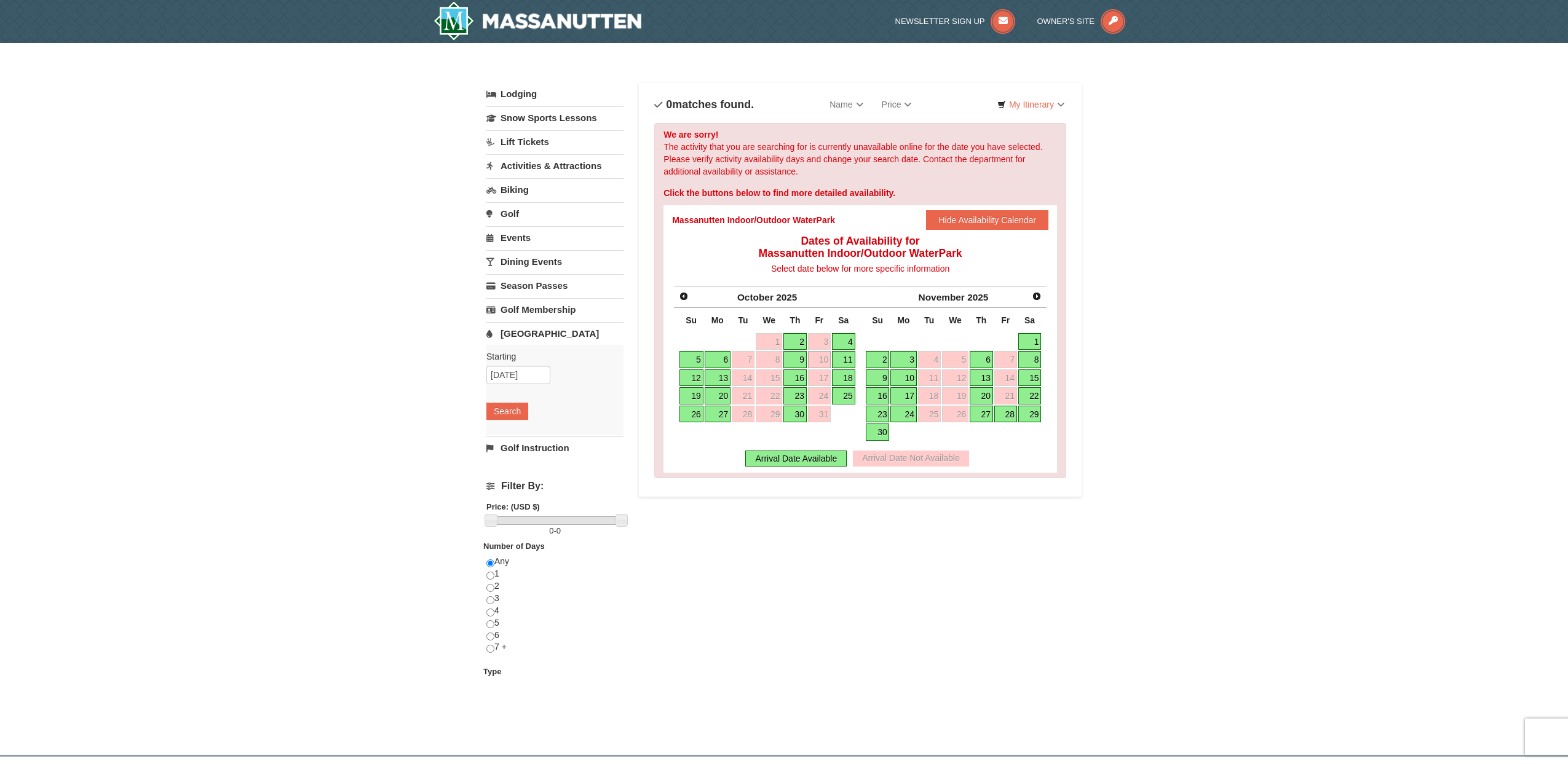
click at [798, 374] on link "16" at bounding box center [795, 378] width 23 height 18
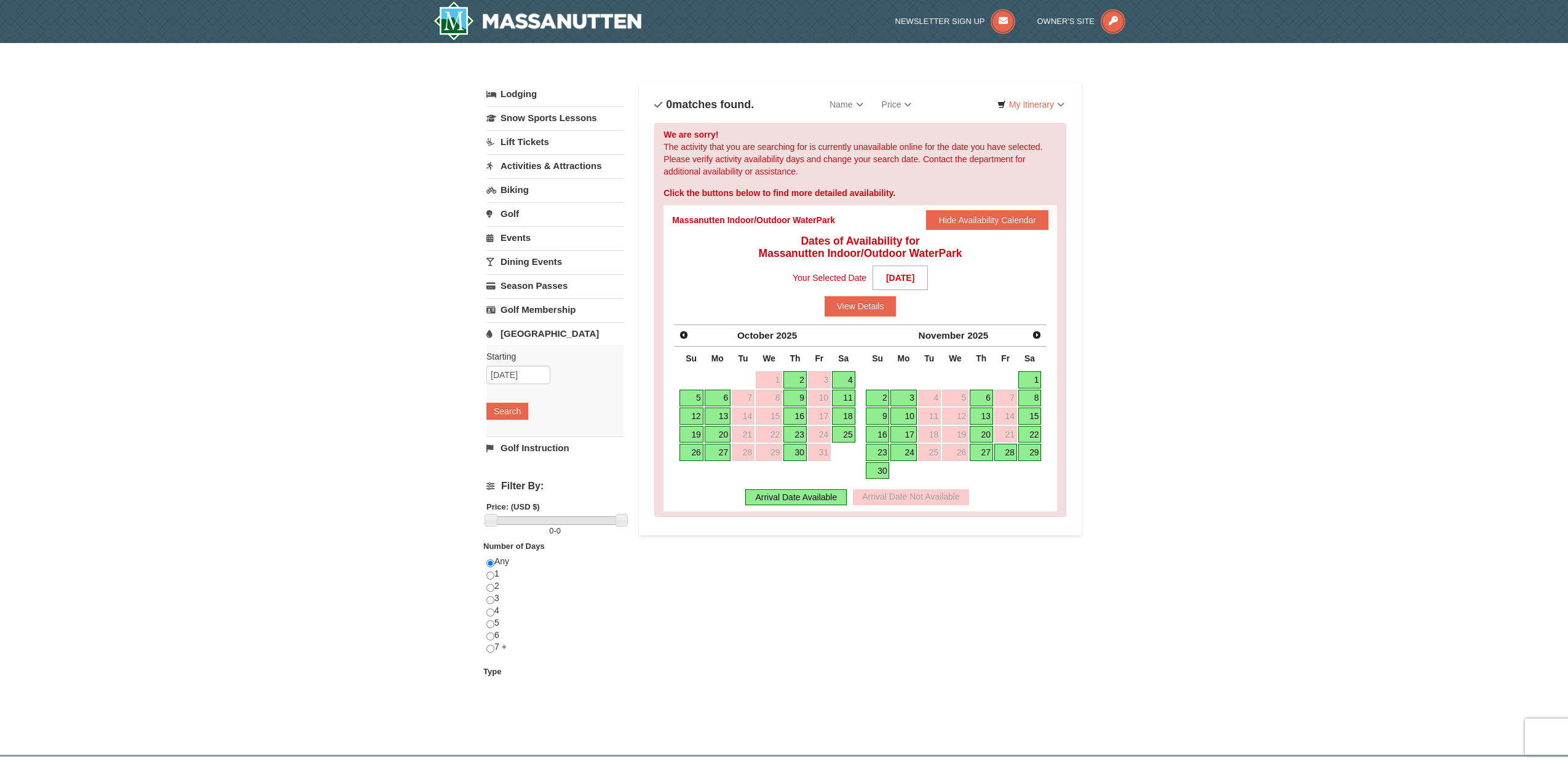
click at [801, 417] on link "16" at bounding box center [795, 416] width 23 height 18
click at [856, 311] on button "View Details" at bounding box center [860, 306] width 72 height 19
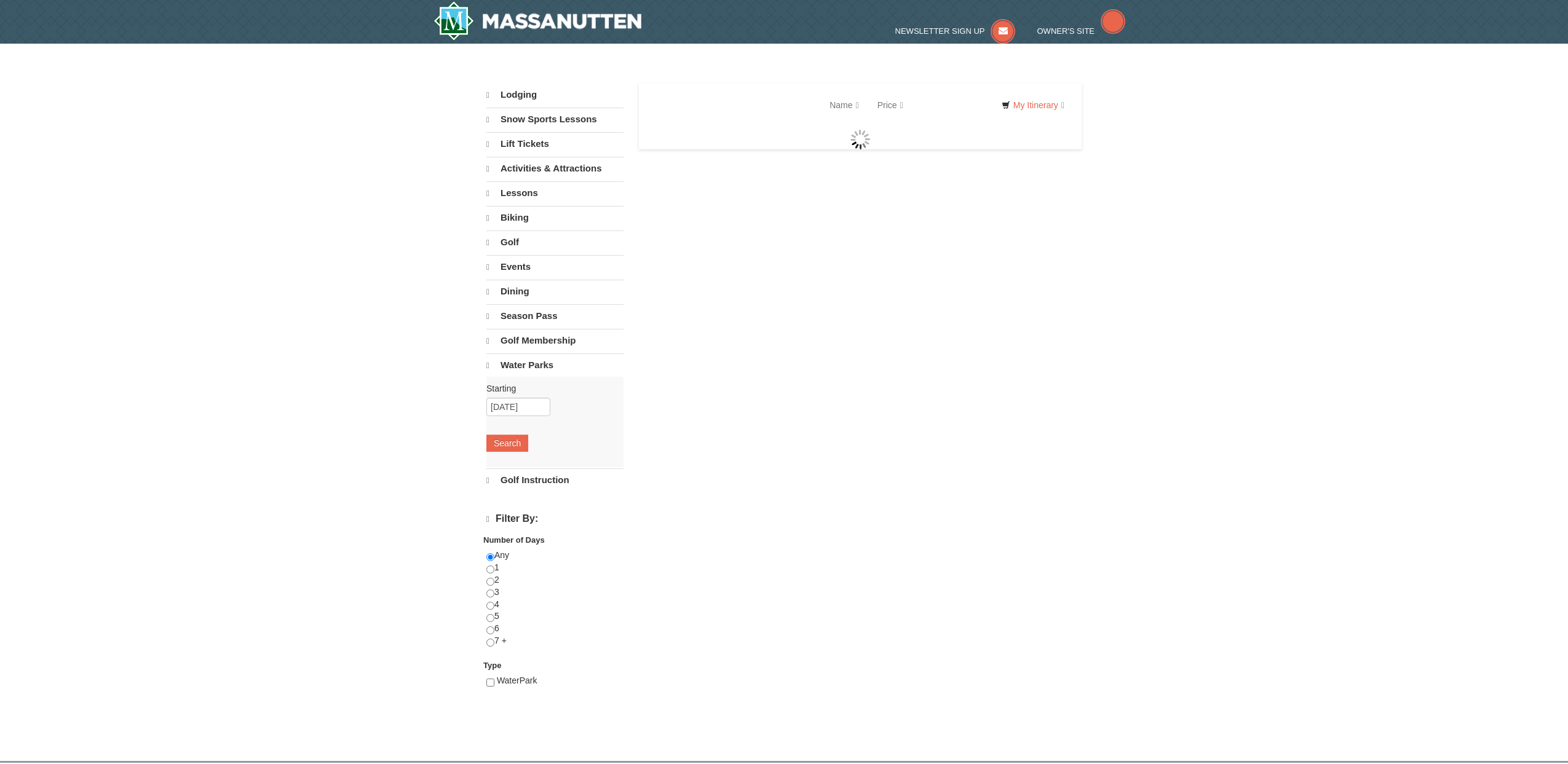
select select "9"
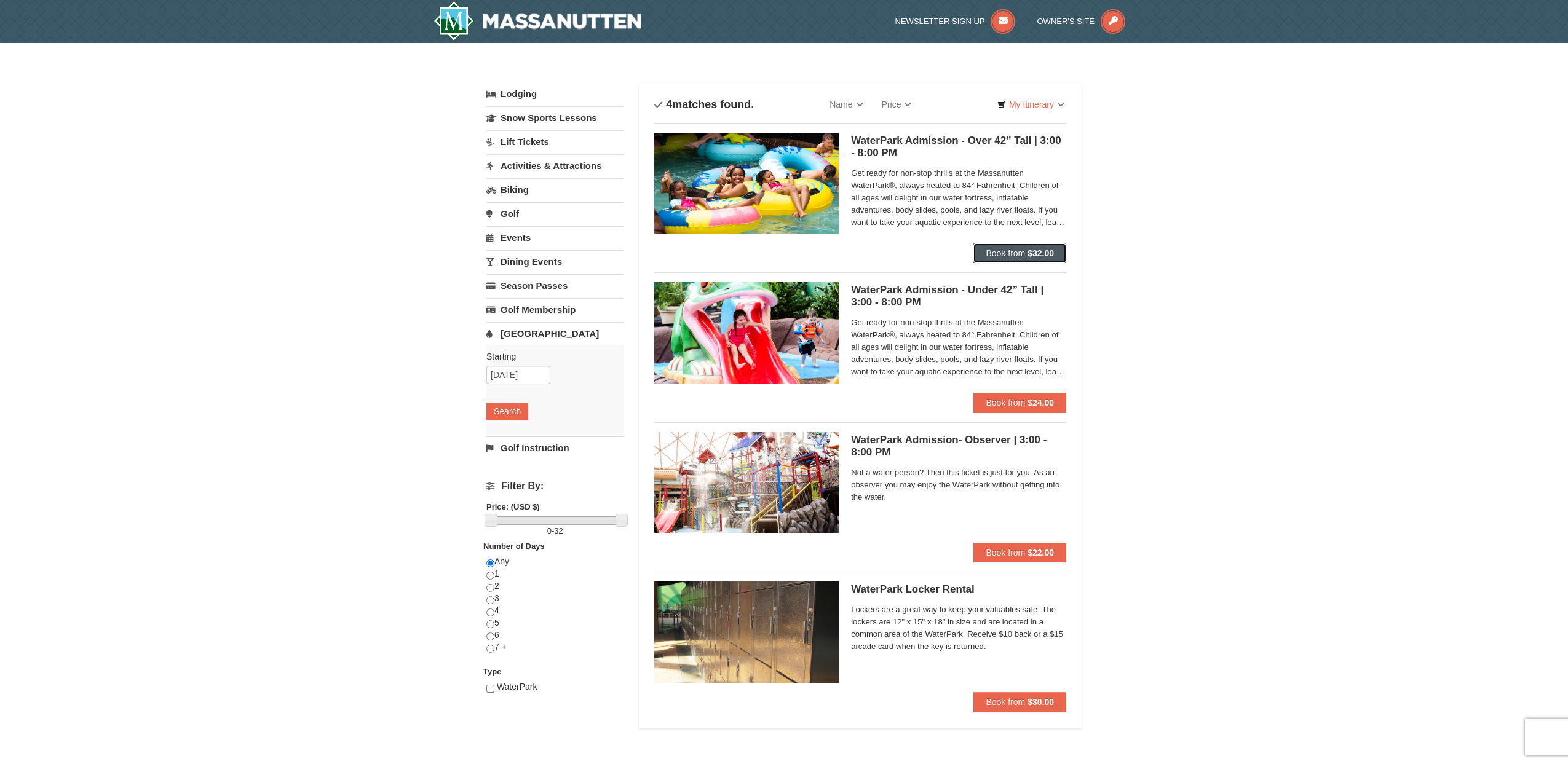
click at [1018, 255] on span "Book from" at bounding box center [1005, 253] width 39 height 10
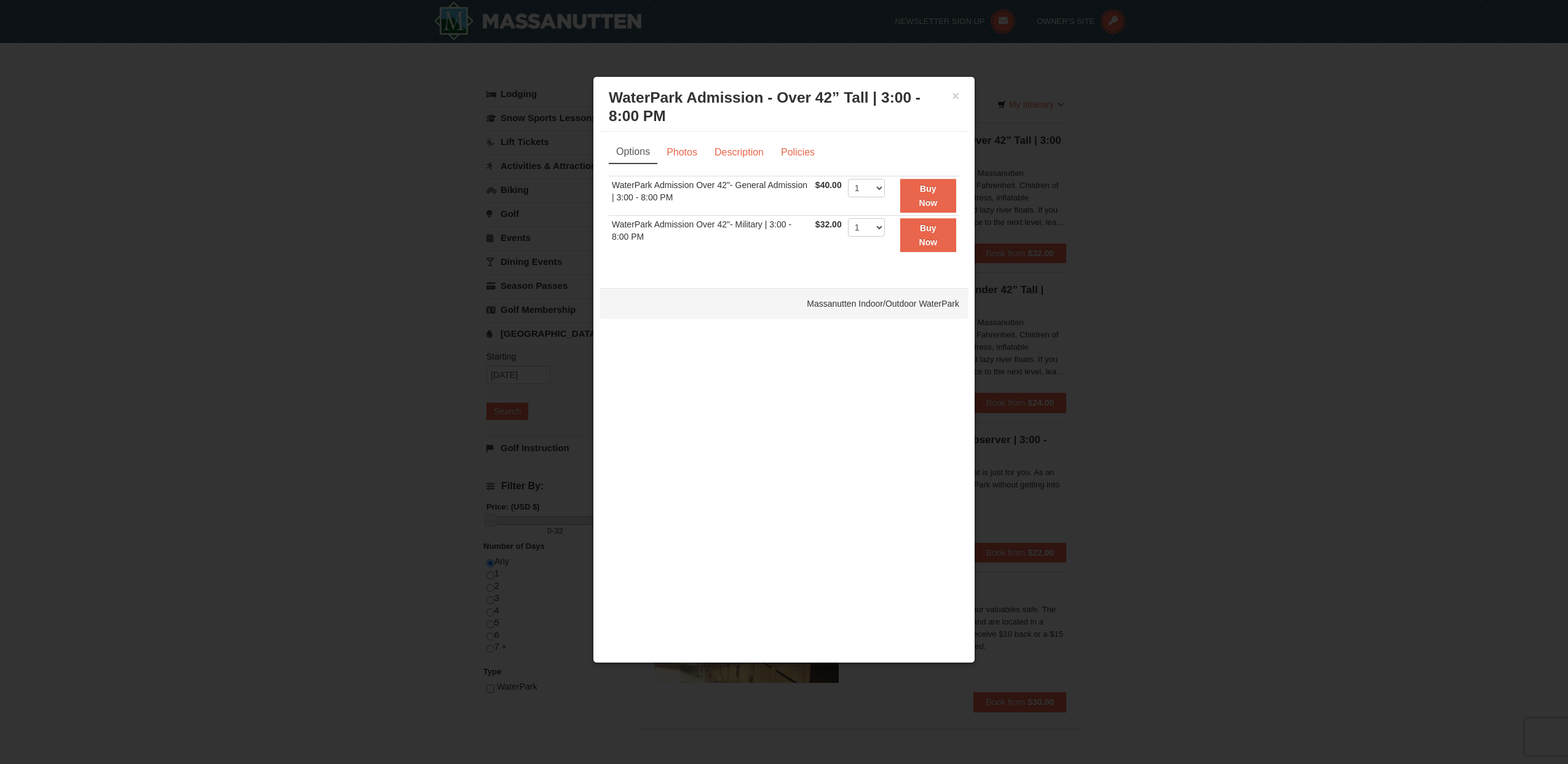
click at [1127, 245] on div at bounding box center [784, 382] width 1568 height 764
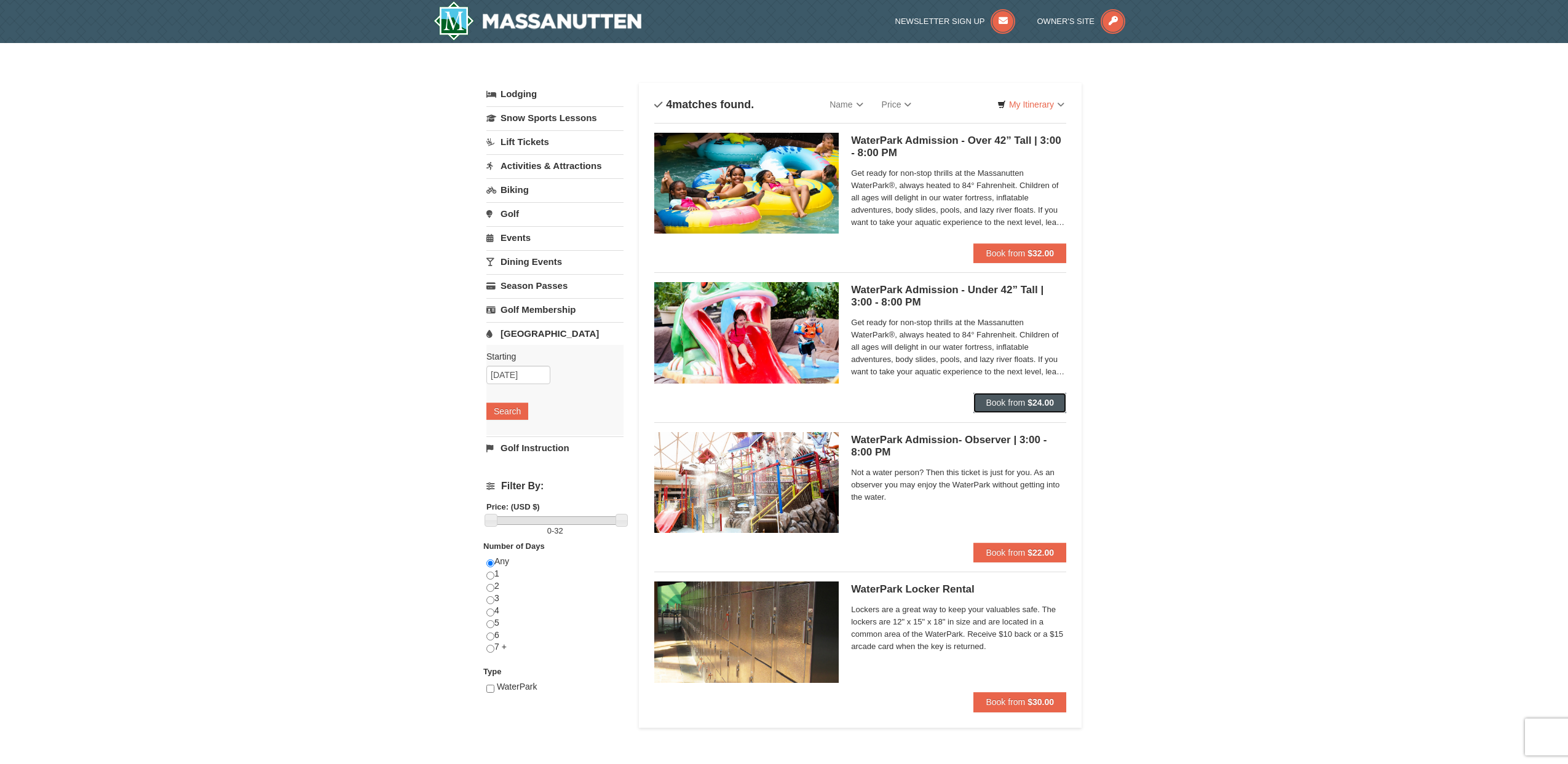
click at [1014, 401] on span "Book from" at bounding box center [1005, 402] width 39 height 10
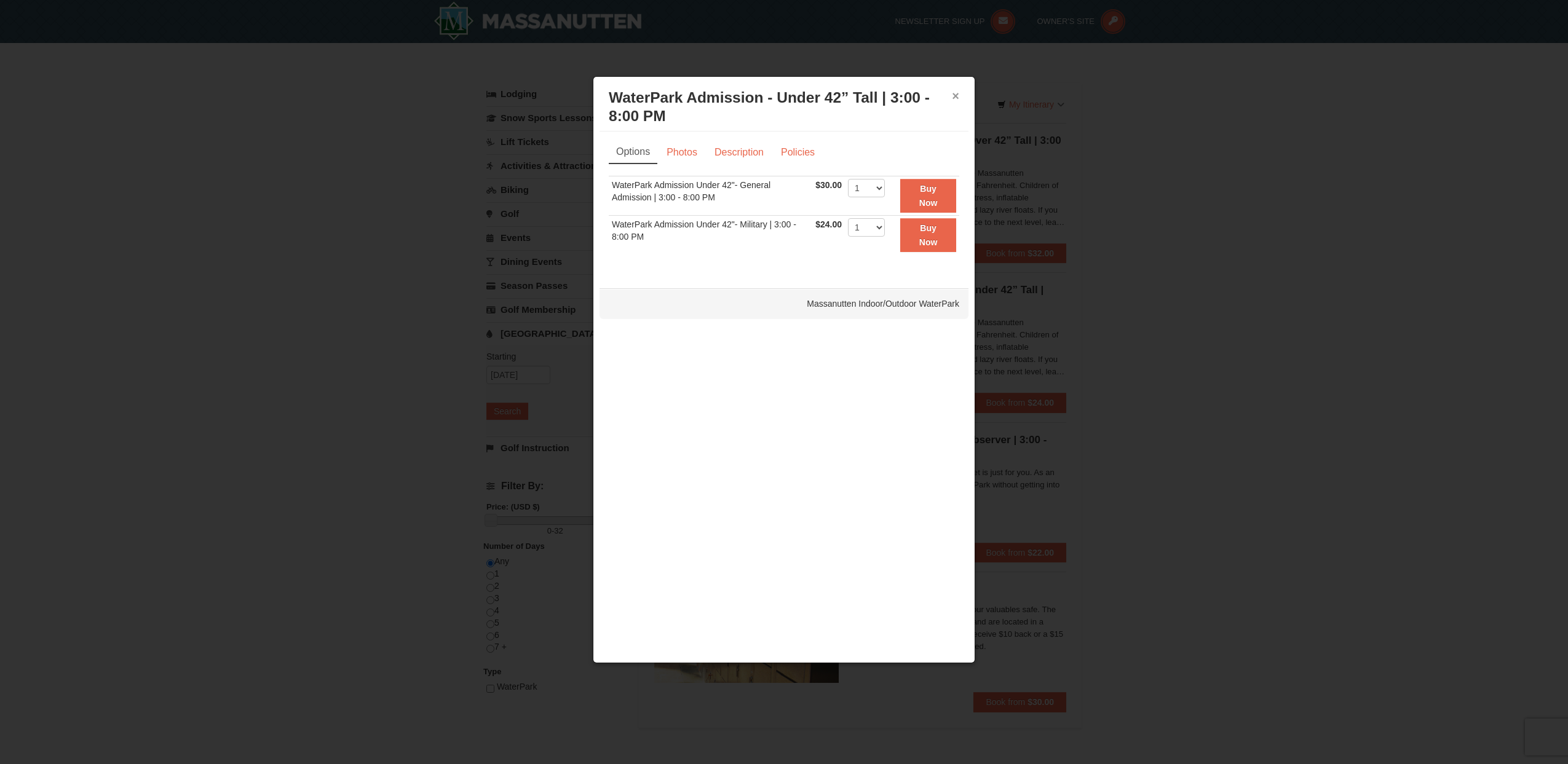
click at [957, 96] on button "×" at bounding box center [956, 96] width 8 height 13
